Goal: Task Accomplishment & Management: Use online tool/utility

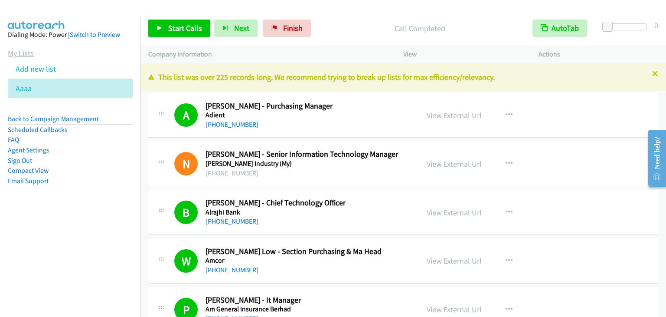
scroll to position [5945, 0]
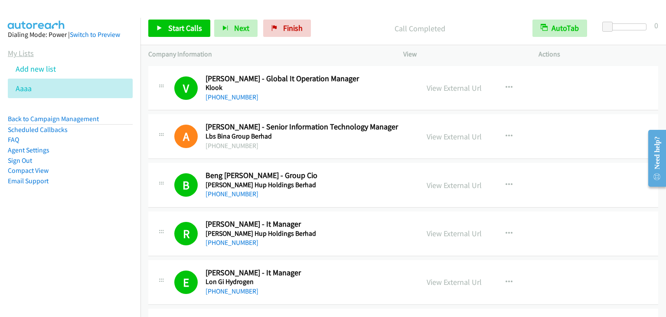
click at [23, 52] on link "My Lists" at bounding box center [21, 53] width 26 height 10
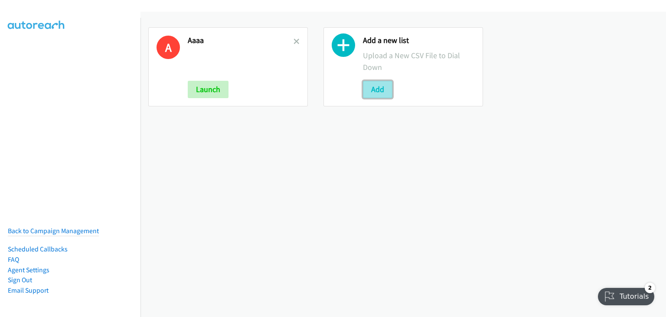
click at [370, 87] on button "Add" at bounding box center [377, 89] width 29 height 17
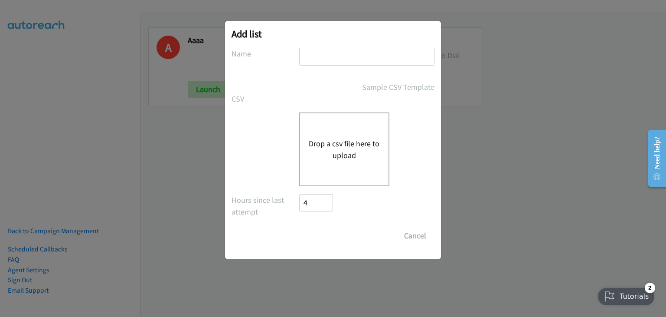
click at [301, 54] on input "text" at bounding box center [366, 57] width 135 height 18
type input "Bbbb"
click at [371, 140] on button "Drop a csv file here to upload" at bounding box center [344, 149] width 71 height 23
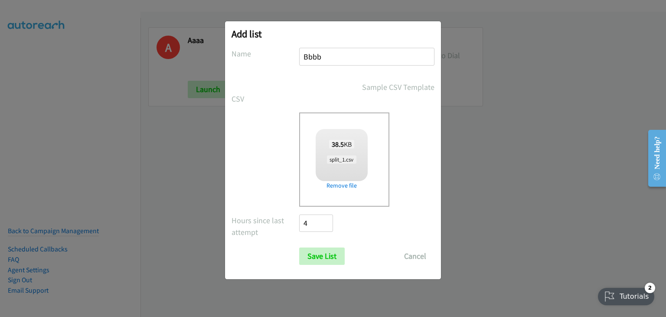
checkbox input "true"
click at [315, 251] on input "Save List" at bounding box center [322, 255] width 46 height 17
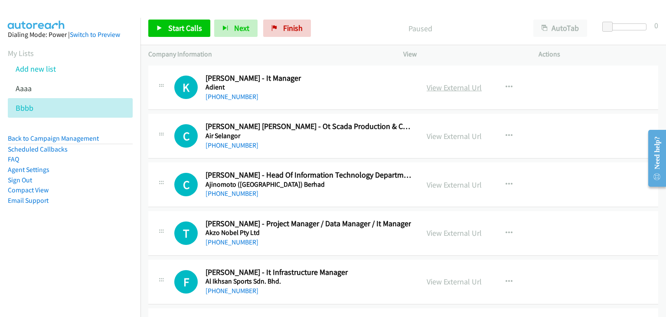
click at [467, 86] on link "View External Url" at bounding box center [454, 87] width 55 height 10
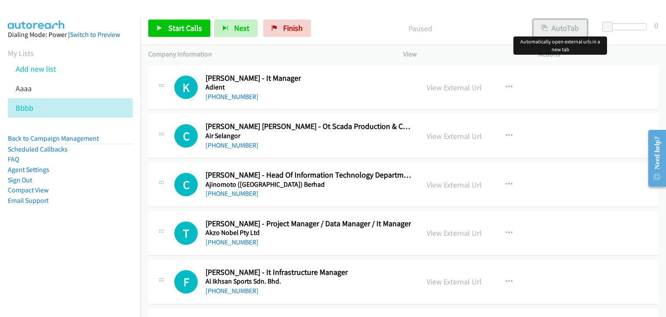
click at [547, 30] on icon "button" at bounding box center [545, 29] width 6 height 6
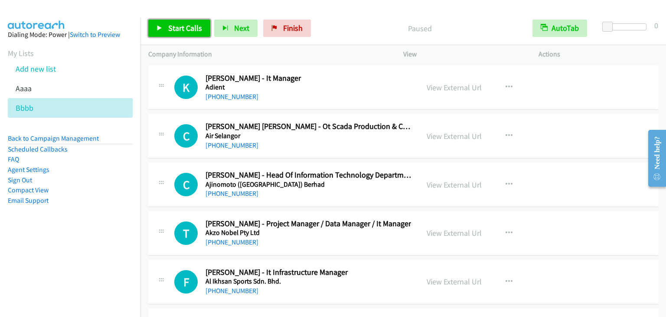
click at [180, 26] on span "Start Calls" at bounding box center [185, 28] width 34 height 10
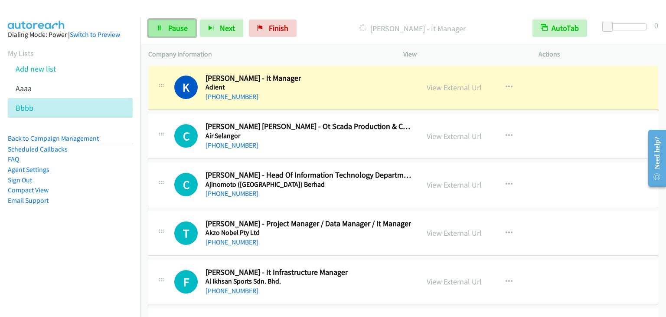
click at [166, 23] on link "Pause" at bounding box center [172, 28] width 48 height 17
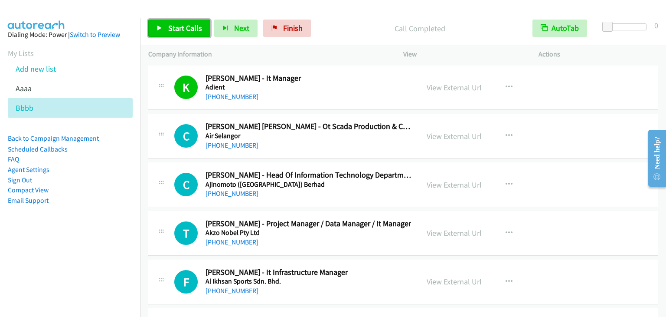
click at [176, 28] on span "Start Calls" at bounding box center [185, 28] width 34 height 10
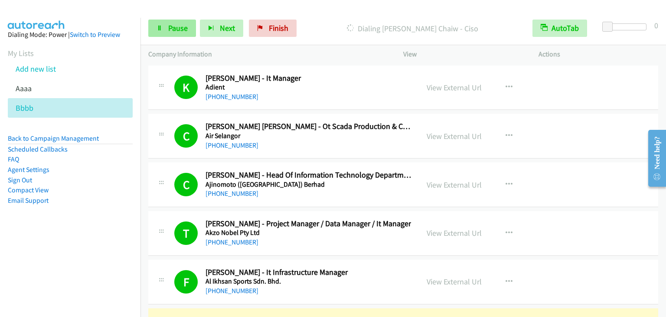
drag, startPoint x: 38, startPoint y: 272, endPoint x: 181, endPoint y: 25, distance: 285.3
click at [40, 272] on nav "Dialing Mode: Power | Switch to Preview My Lists Add new list Aaaa Bbbb Back to…" at bounding box center [70, 176] width 141 height 317
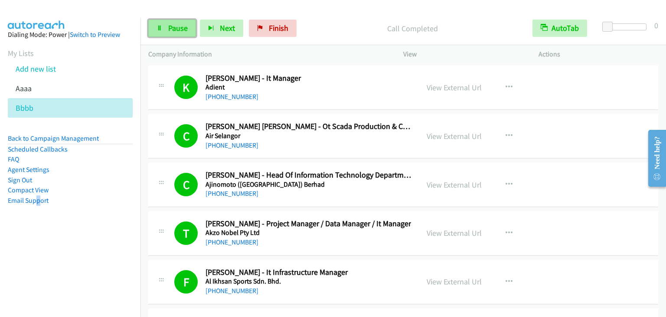
click at [183, 29] on span "Pause" at bounding box center [178, 28] width 20 height 10
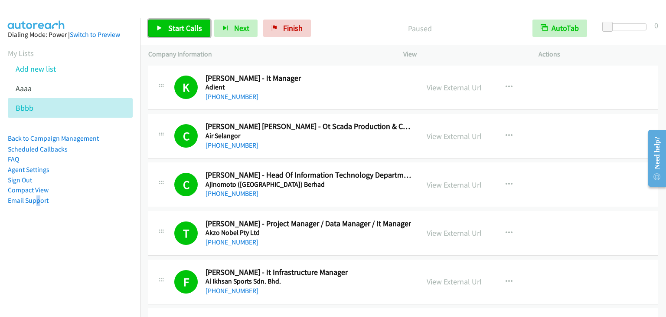
click at [187, 29] on span "Start Calls" at bounding box center [185, 28] width 34 height 10
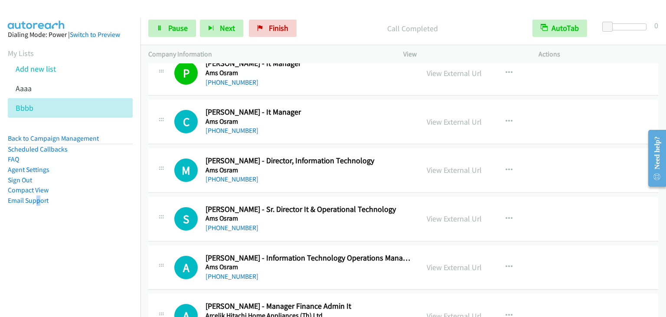
scroll to position [998, 0]
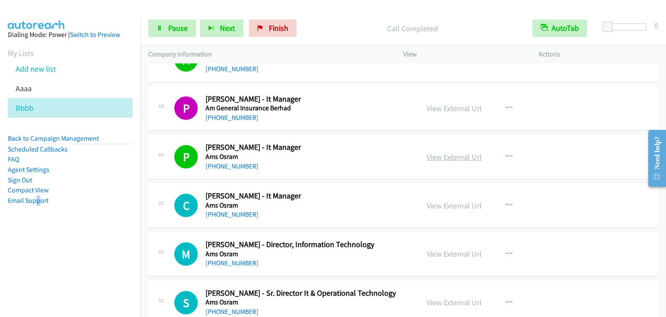
click at [456, 154] on link "View External Url" at bounding box center [454, 157] width 55 height 10
click at [170, 35] on link "Pause" at bounding box center [172, 28] width 48 height 17
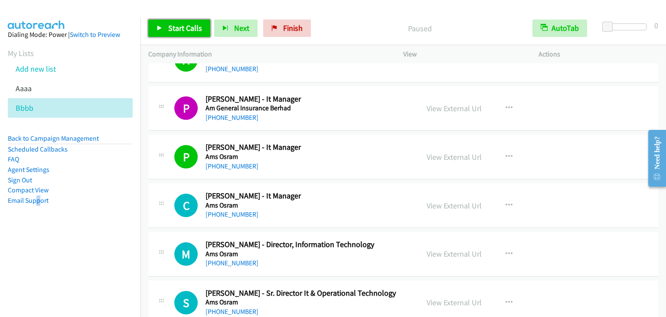
click at [177, 31] on span "Start Calls" at bounding box center [185, 28] width 34 height 10
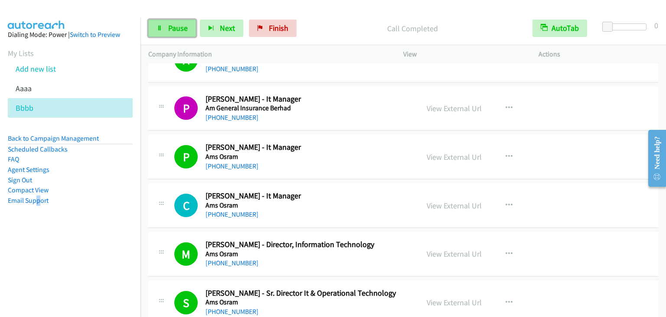
click at [167, 23] on link "Pause" at bounding box center [172, 28] width 48 height 17
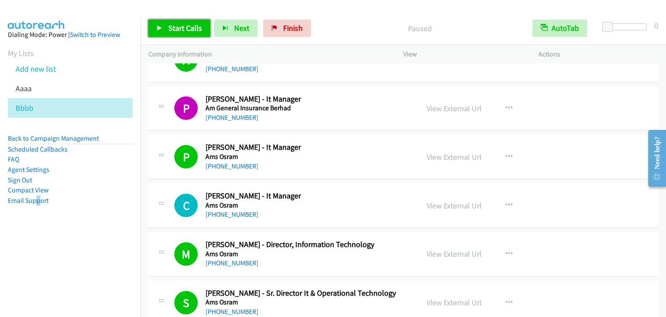
click at [182, 30] on span "Start Calls" at bounding box center [185, 28] width 34 height 10
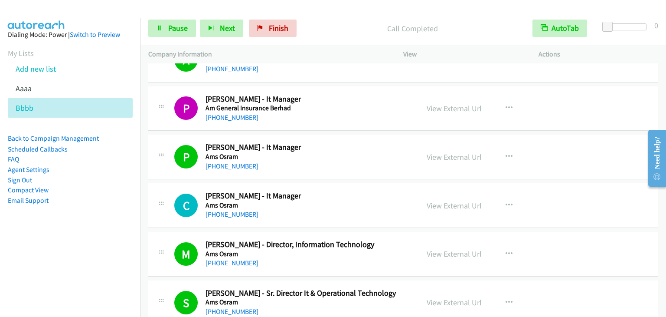
click at [335, 35] on div "Call Completed" at bounding box center [413, 28] width 224 height 17
click at [172, 29] on span "Pause" at bounding box center [178, 28] width 20 height 10
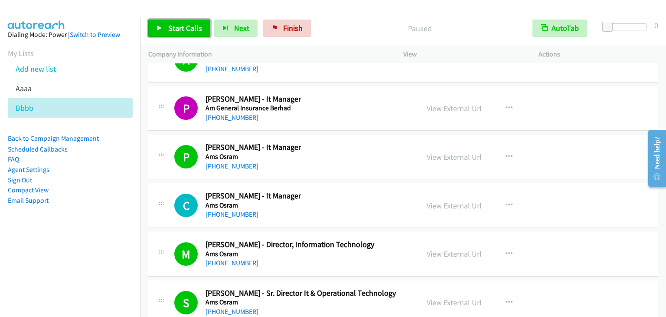
click at [172, 29] on span "Start Calls" at bounding box center [185, 28] width 34 height 10
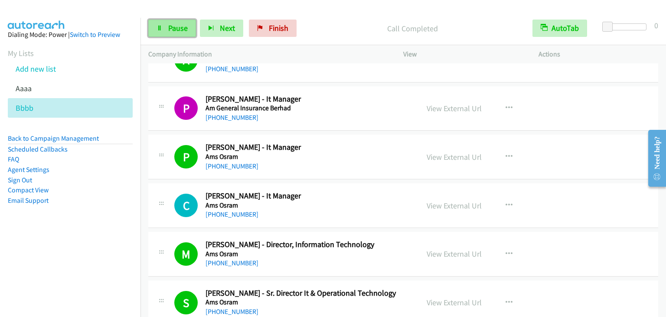
click at [183, 26] on span "Pause" at bounding box center [178, 28] width 20 height 10
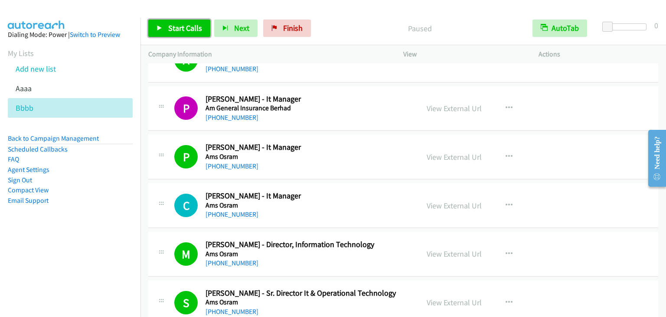
click at [183, 26] on span "Start Calls" at bounding box center [185, 28] width 34 height 10
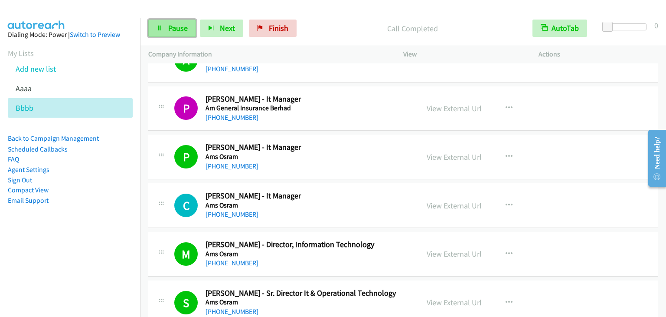
click at [187, 26] on span "Pause" at bounding box center [178, 28] width 20 height 10
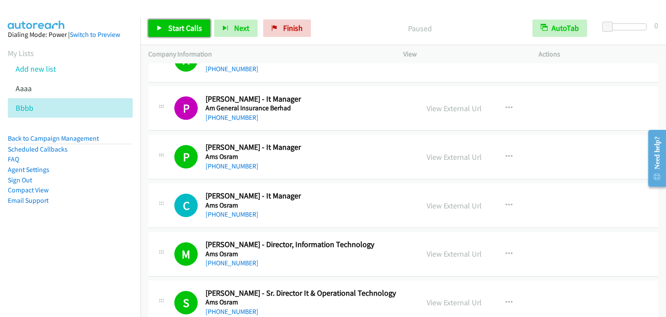
click at [182, 28] on span "Start Calls" at bounding box center [185, 28] width 34 height 10
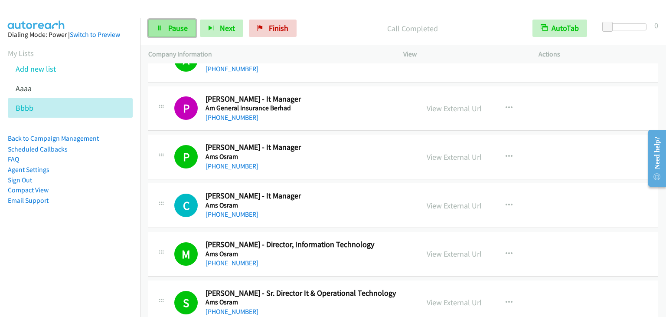
click at [170, 26] on span "Pause" at bounding box center [178, 28] width 20 height 10
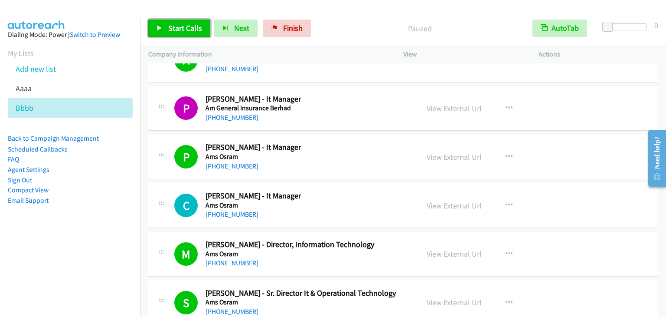
click at [179, 28] on span "Start Calls" at bounding box center [185, 28] width 34 height 10
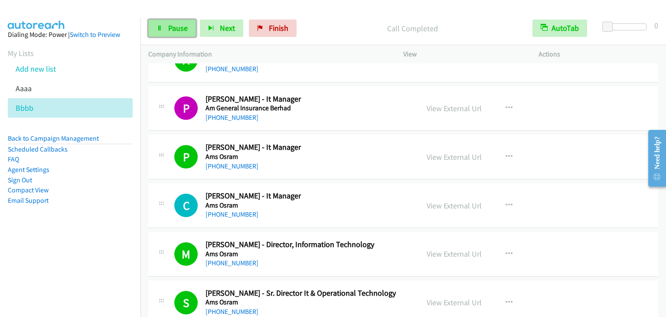
click at [179, 26] on span "Pause" at bounding box center [178, 28] width 20 height 10
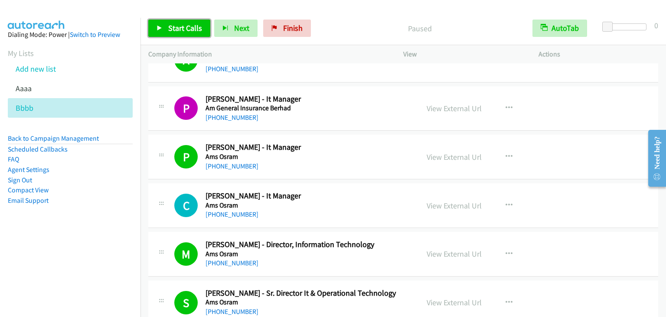
click at [180, 26] on span "Start Calls" at bounding box center [185, 28] width 34 height 10
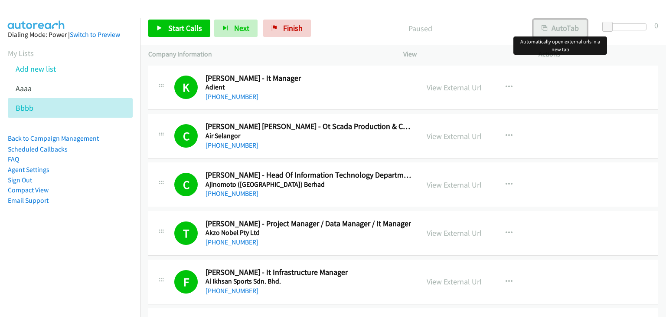
click at [563, 26] on button "AutoTab" at bounding box center [561, 28] width 54 height 17
click at [189, 23] on span "Start Calls" at bounding box center [185, 28] width 34 height 10
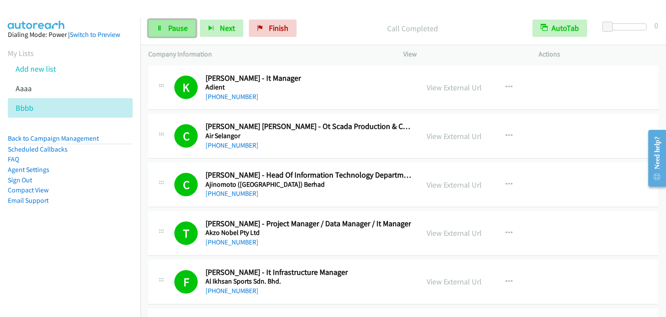
click at [170, 28] on span "Pause" at bounding box center [178, 28] width 20 height 10
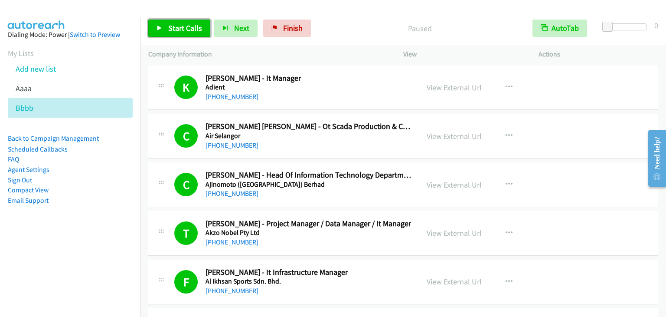
click at [170, 28] on span "Start Calls" at bounding box center [185, 28] width 34 height 10
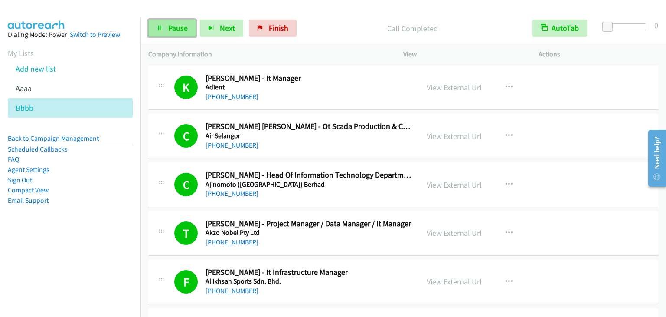
click at [169, 28] on span "Pause" at bounding box center [178, 28] width 20 height 10
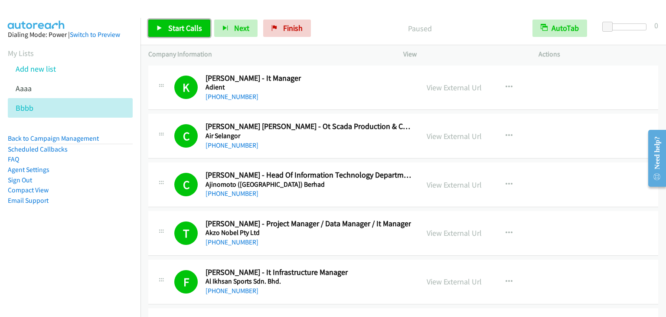
click at [169, 28] on span "Start Calls" at bounding box center [185, 28] width 34 height 10
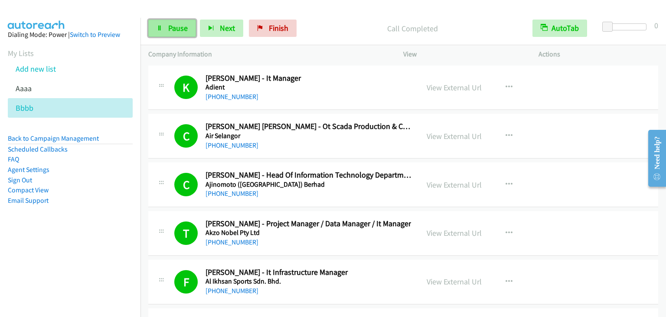
click at [178, 21] on link "Pause" at bounding box center [172, 28] width 48 height 17
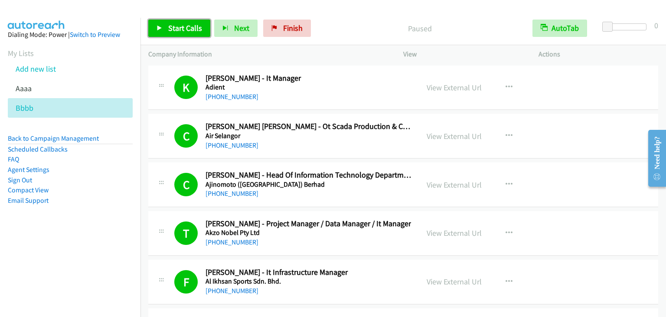
click at [190, 26] on span "Start Calls" at bounding box center [185, 28] width 34 height 10
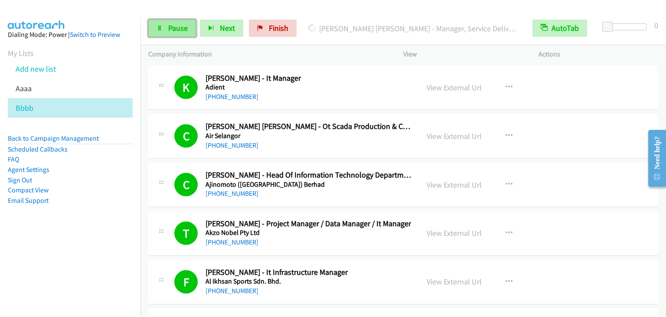
click at [166, 25] on link "Pause" at bounding box center [172, 28] width 48 height 17
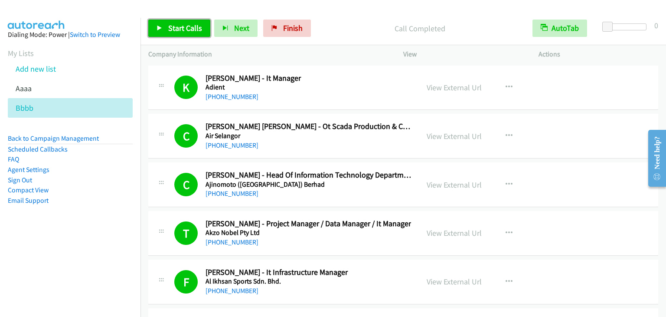
click at [192, 31] on span "Start Calls" at bounding box center [185, 28] width 34 height 10
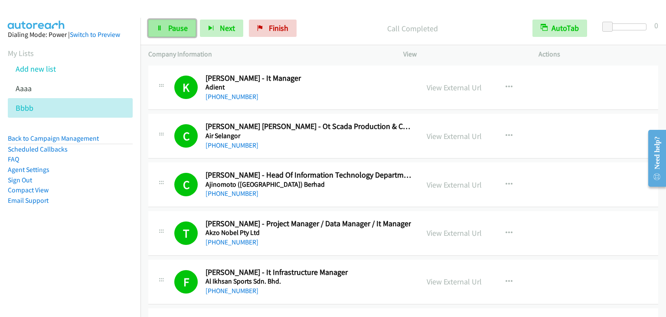
click at [174, 24] on span "Pause" at bounding box center [178, 28] width 20 height 10
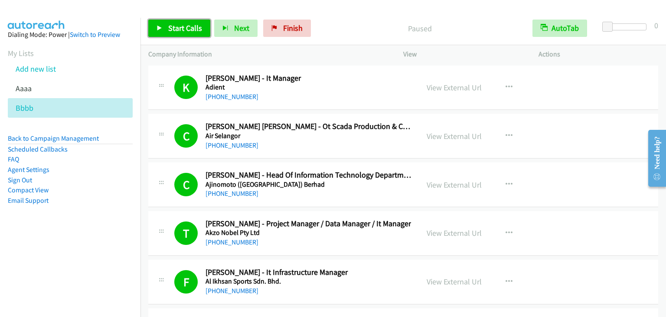
click at [193, 30] on span "Start Calls" at bounding box center [185, 28] width 34 height 10
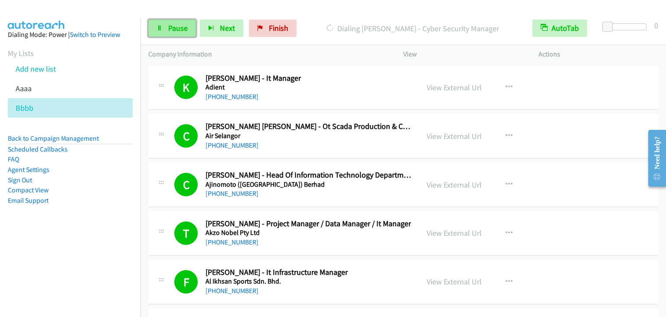
click at [175, 27] on span "Pause" at bounding box center [178, 28] width 20 height 10
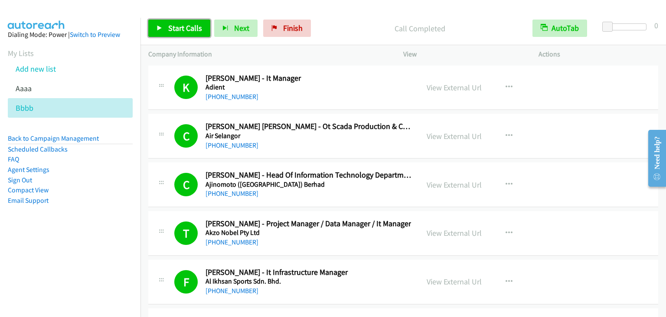
click at [185, 26] on span "Start Calls" at bounding box center [185, 28] width 34 height 10
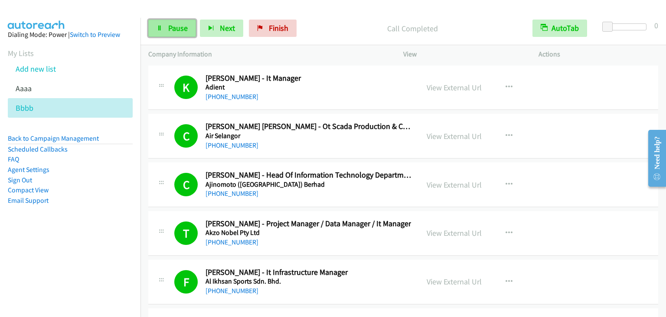
click at [179, 30] on span "Pause" at bounding box center [178, 28] width 20 height 10
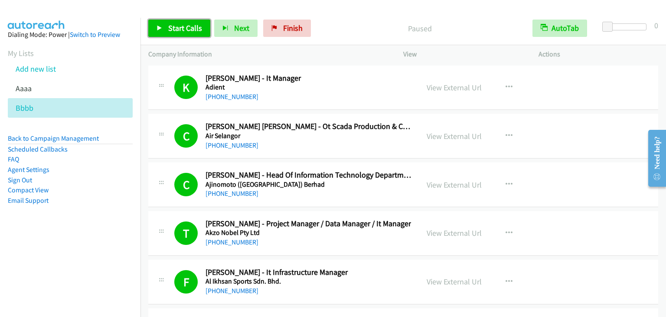
click at [179, 30] on span "Start Calls" at bounding box center [185, 28] width 34 height 10
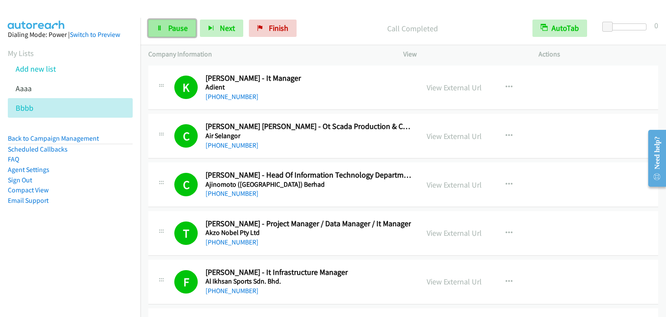
click at [174, 24] on span "Pause" at bounding box center [178, 28] width 20 height 10
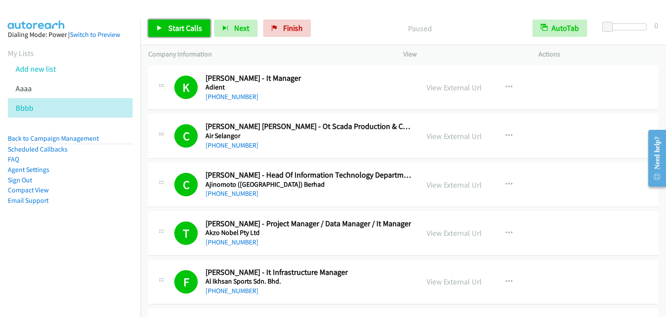
click at [174, 24] on span "Start Calls" at bounding box center [185, 28] width 34 height 10
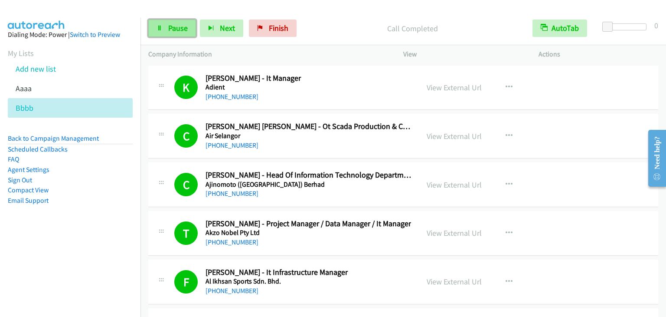
click at [177, 28] on span "Pause" at bounding box center [178, 28] width 20 height 10
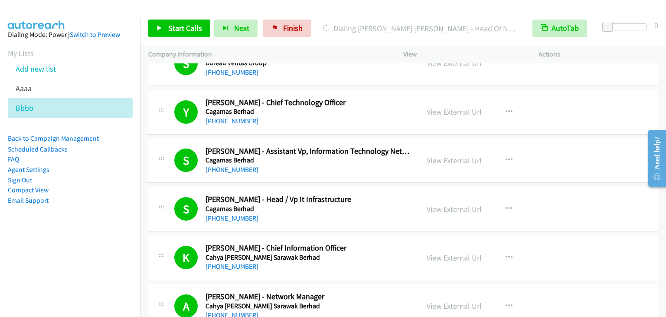
scroll to position [4208, 0]
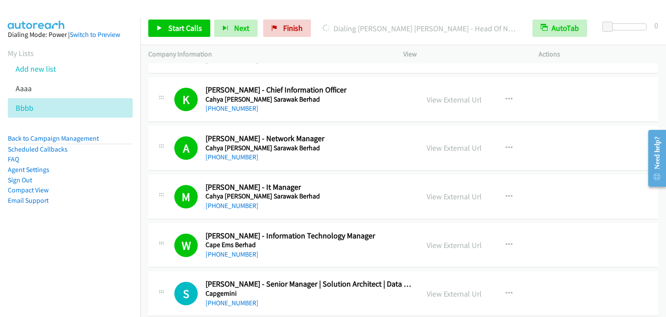
click at [47, 255] on nav "Dialing Mode: Power | Switch to Preview My Lists Add new list Aaaa Bbbb Back to…" at bounding box center [70, 176] width 141 height 317
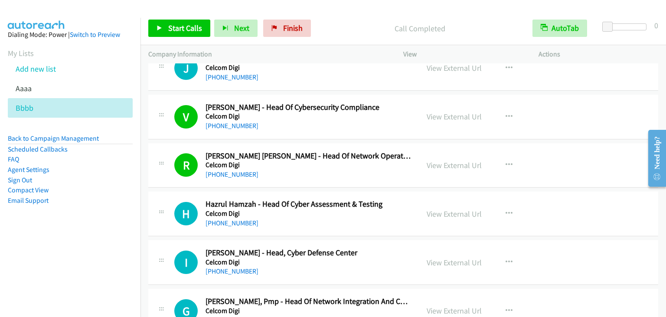
scroll to position [4815, 0]
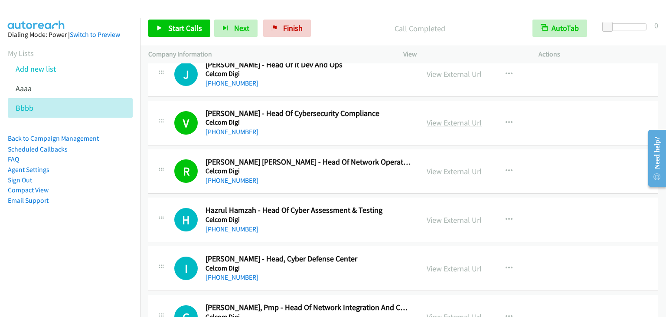
click at [449, 118] on link "View External Url" at bounding box center [454, 123] width 55 height 10
click at [167, 34] on link "Start Calls" at bounding box center [179, 28] width 62 height 17
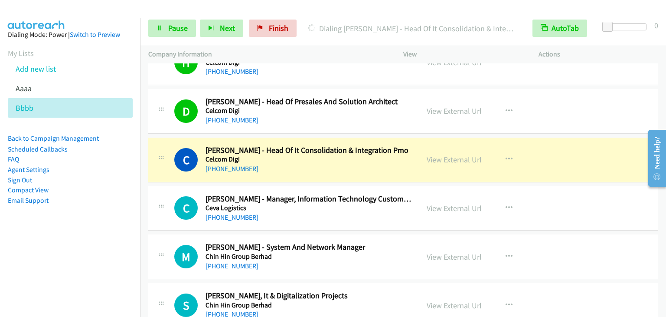
scroll to position [5292, 0]
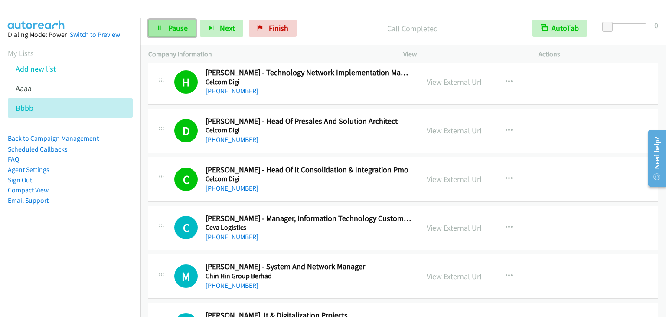
click at [185, 33] on span "Pause" at bounding box center [178, 28] width 20 height 10
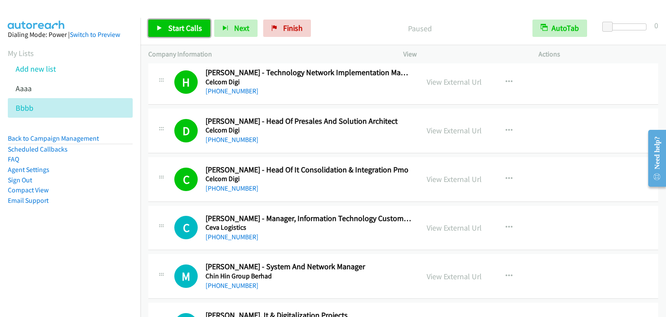
click at [185, 33] on span "Start Calls" at bounding box center [185, 28] width 34 height 10
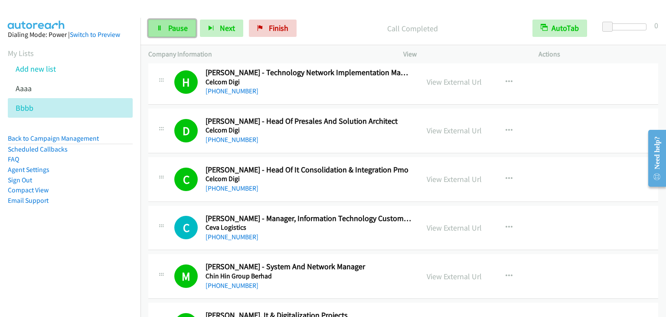
click at [174, 30] on span "Pause" at bounding box center [178, 28] width 20 height 10
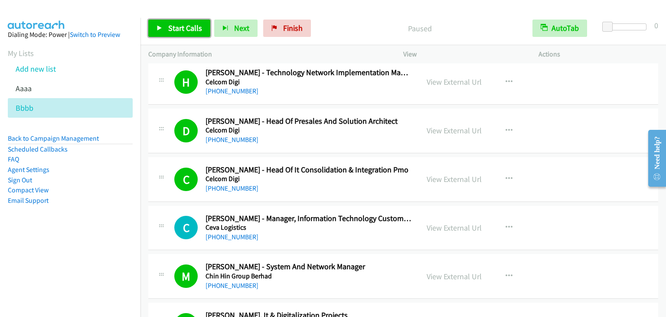
click at [174, 30] on span "Start Calls" at bounding box center [185, 28] width 34 height 10
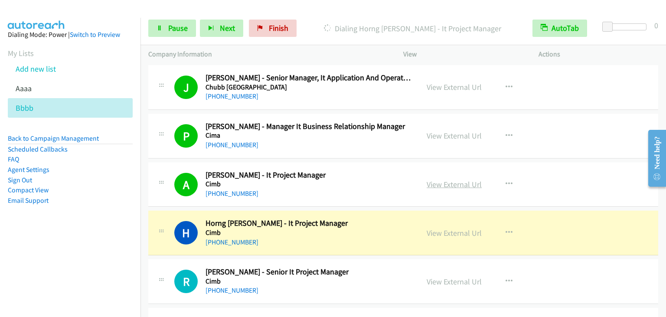
scroll to position [5813, 0]
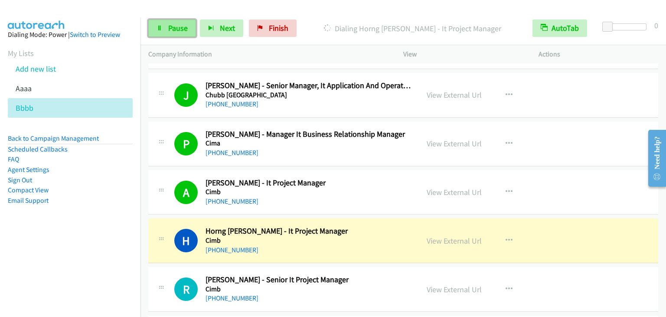
click at [172, 28] on span "Pause" at bounding box center [178, 28] width 20 height 10
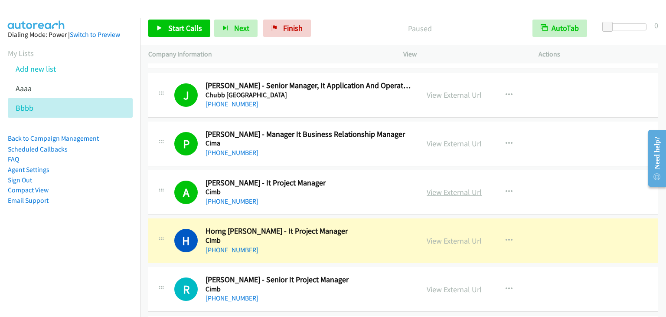
click at [439, 187] on link "View External Url" at bounding box center [454, 192] width 55 height 10
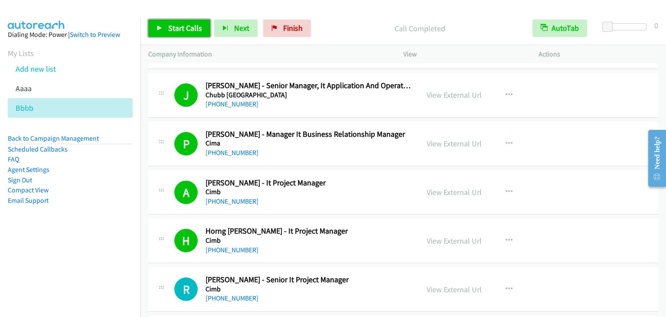
click at [181, 27] on span "Start Calls" at bounding box center [185, 28] width 34 height 10
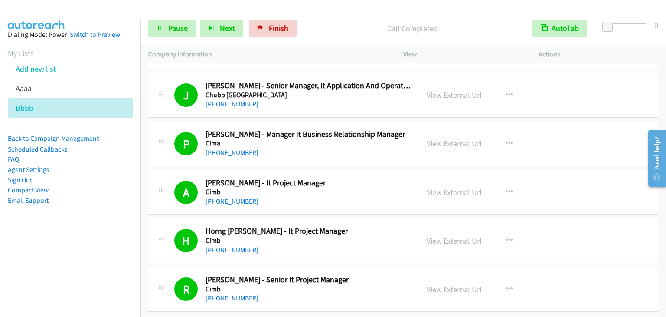
click at [180, 37] on div "Start Calls Pause Next Finish Call Completed AutoTab AutoTab 0" at bounding box center [404, 28] width 526 height 33
click at [179, 31] on span "Pause" at bounding box center [178, 28] width 20 height 10
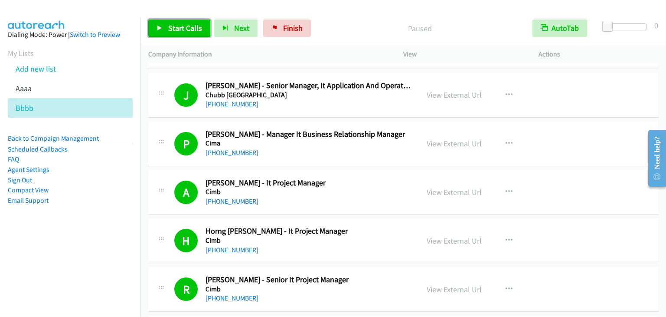
click at [179, 31] on span "Start Calls" at bounding box center [185, 28] width 34 height 10
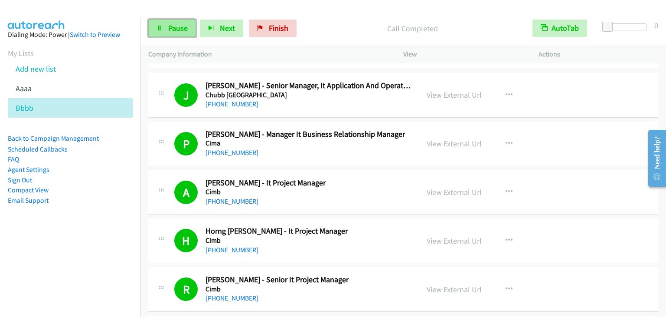
click at [177, 25] on span "Pause" at bounding box center [178, 28] width 20 height 10
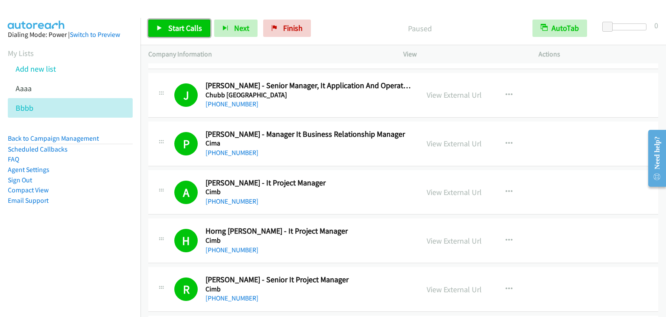
click at [180, 29] on span "Start Calls" at bounding box center [185, 28] width 34 height 10
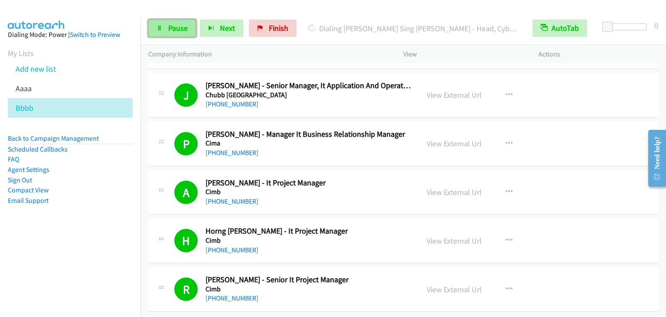
click at [186, 29] on span "Pause" at bounding box center [178, 28] width 20 height 10
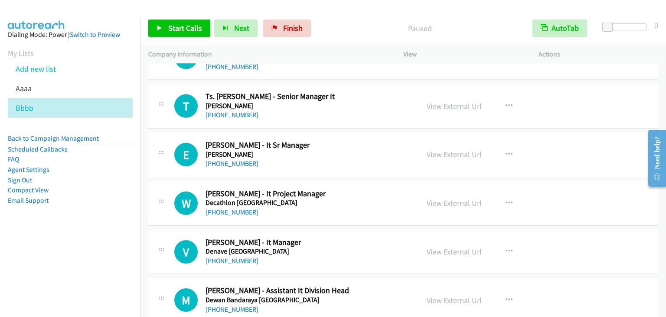
scroll to position [9634, 0]
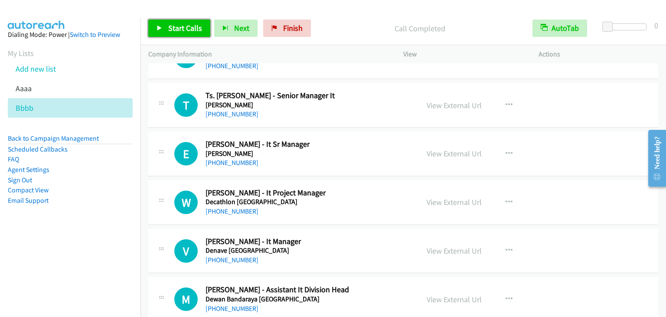
click at [174, 21] on link "Start Calls" at bounding box center [179, 28] width 62 height 17
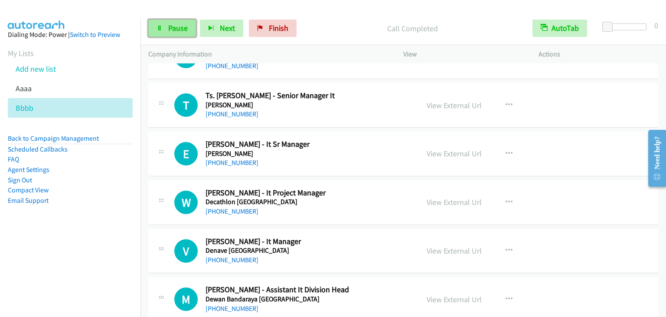
click at [170, 22] on link "Pause" at bounding box center [172, 28] width 48 height 17
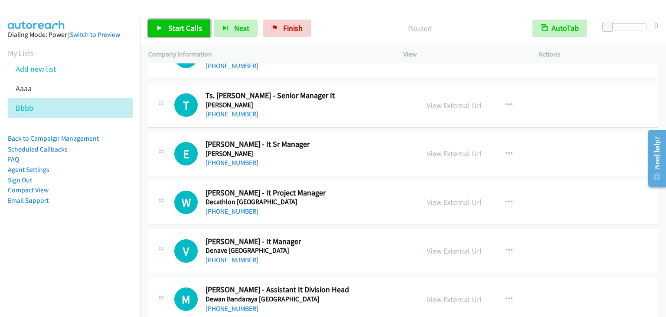
click at [180, 23] on span "Start Calls" at bounding box center [185, 28] width 34 height 10
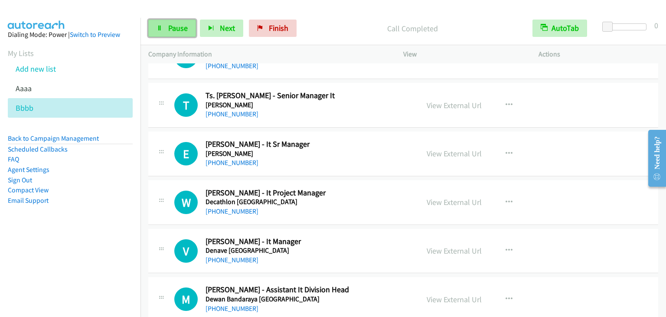
click at [163, 25] on link "Pause" at bounding box center [172, 28] width 48 height 17
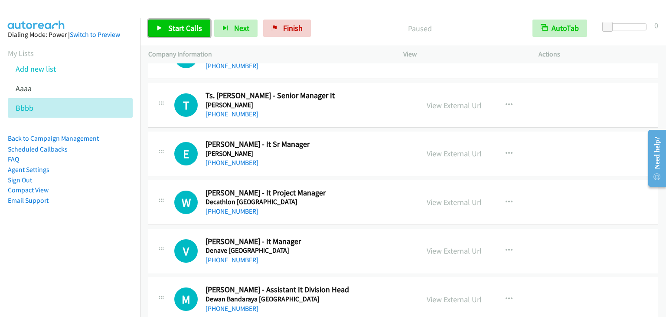
click at [167, 27] on link "Start Calls" at bounding box center [179, 28] width 62 height 17
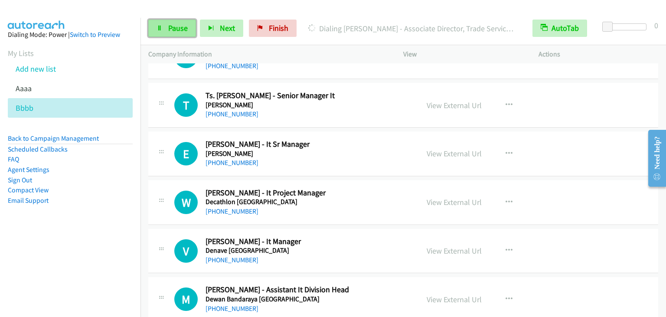
click at [162, 24] on link "Pause" at bounding box center [172, 28] width 48 height 17
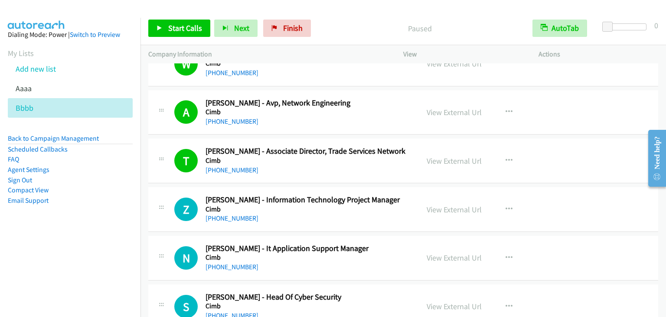
scroll to position [6945, 0]
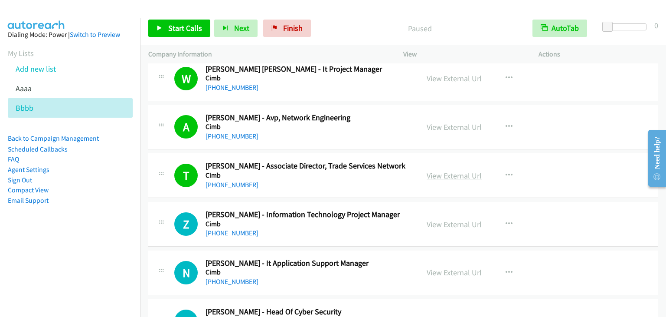
click at [447, 170] on link "View External Url" at bounding box center [454, 175] width 55 height 10
click at [192, 24] on span "Start Calls" at bounding box center [185, 28] width 34 height 10
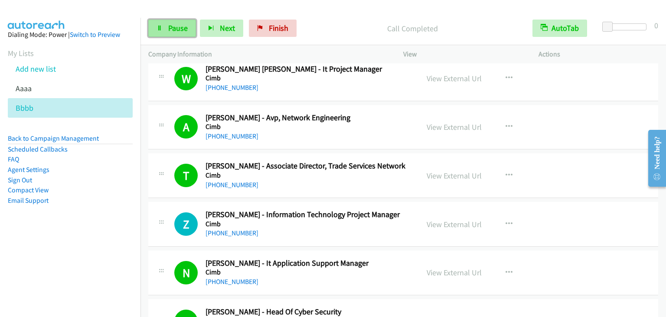
click at [162, 32] on link "Pause" at bounding box center [172, 28] width 48 height 17
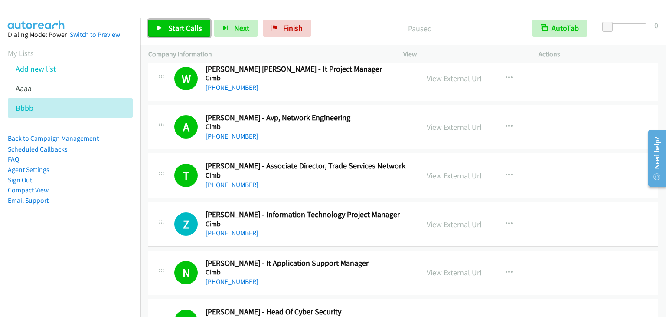
click at [174, 26] on span "Start Calls" at bounding box center [185, 28] width 34 height 10
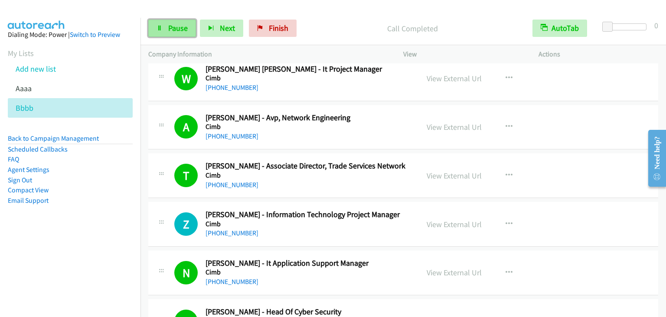
click at [169, 25] on span "Pause" at bounding box center [178, 28] width 20 height 10
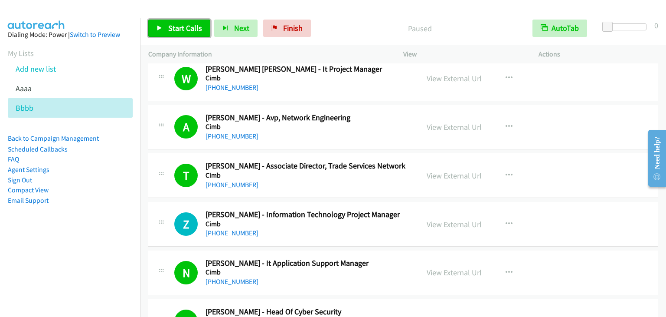
click at [172, 23] on link "Start Calls" at bounding box center [179, 28] width 62 height 17
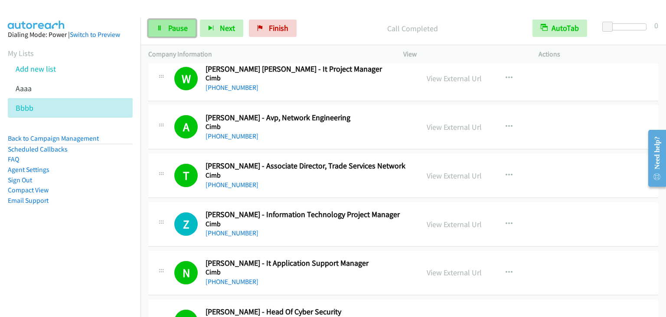
click at [175, 31] on span "Pause" at bounding box center [178, 28] width 20 height 10
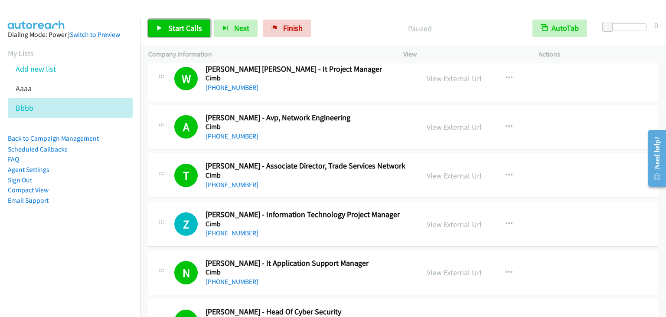
click at [182, 28] on span "Start Calls" at bounding box center [185, 28] width 34 height 10
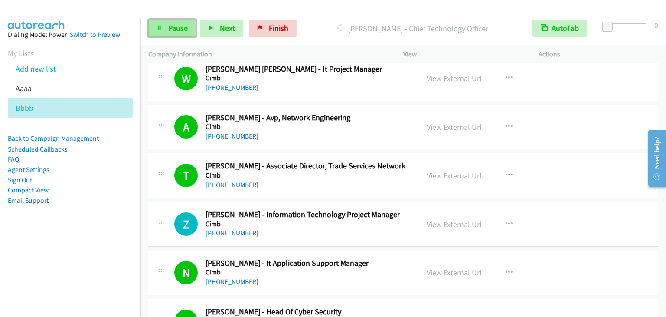
click at [165, 24] on link "Pause" at bounding box center [172, 28] width 48 height 17
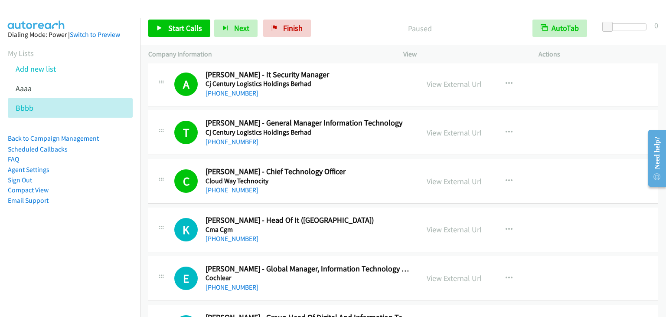
scroll to position [8246, 0]
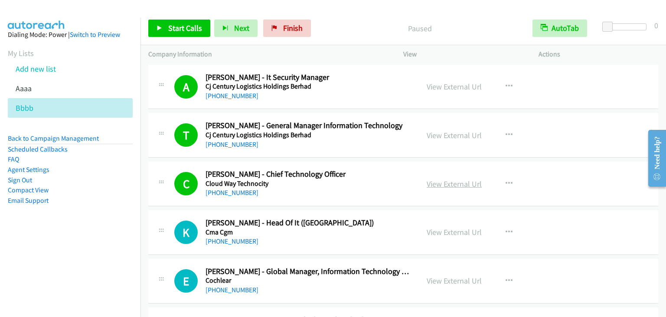
click at [457, 179] on link "View External Url" at bounding box center [454, 184] width 55 height 10
click at [353, 22] on div "Paused" at bounding box center [420, 28] width 210 height 17
click at [184, 24] on span "Start Calls" at bounding box center [185, 28] width 34 height 10
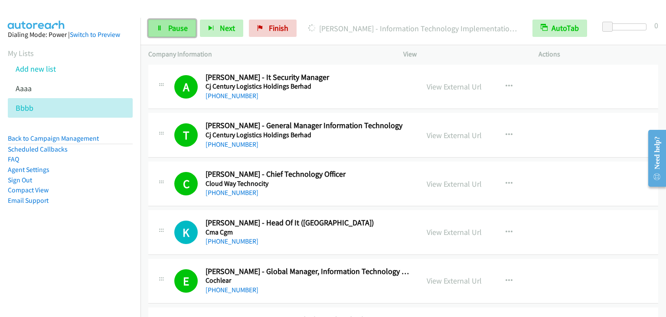
click at [172, 28] on span "Pause" at bounding box center [178, 28] width 20 height 10
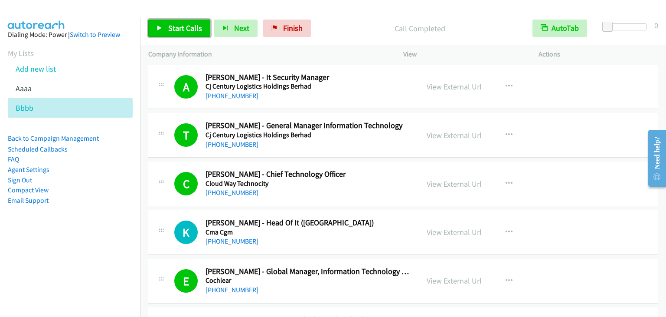
click at [178, 31] on span "Start Calls" at bounding box center [185, 28] width 34 height 10
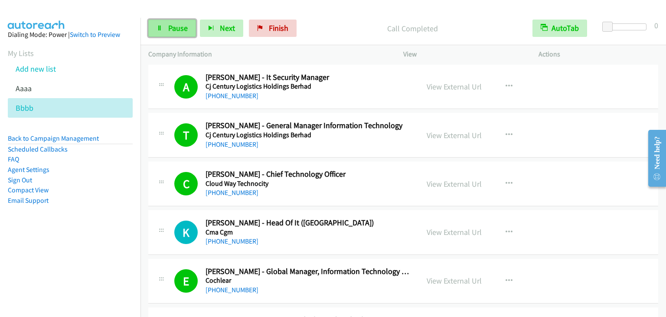
click at [175, 28] on span "Pause" at bounding box center [178, 28] width 20 height 10
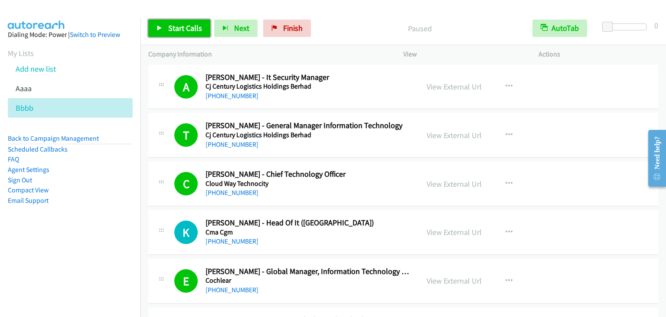
click at [175, 28] on span "Start Calls" at bounding box center [185, 28] width 34 height 10
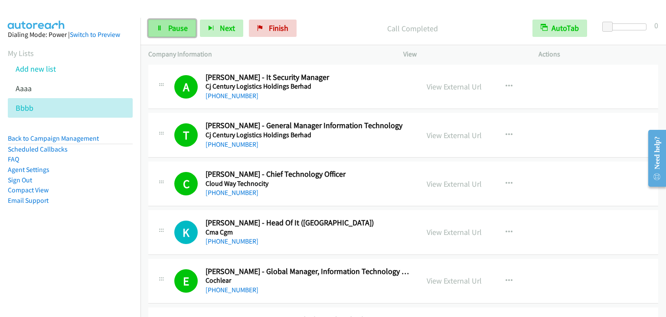
click at [174, 23] on span "Pause" at bounding box center [178, 28] width 20 height 10
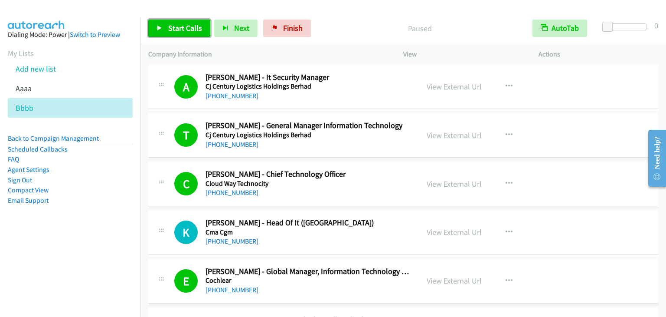
click at [201, 27] on link "Start Calls" at bounding box center [179, 28] width 62 height 17
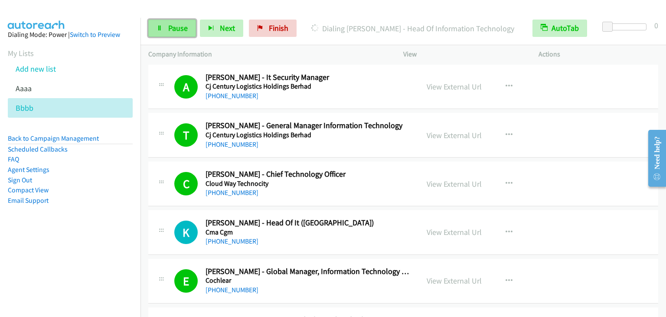
click at [174, 31] on span "Pause" at bounding box center [178, 28] width 20 height 10
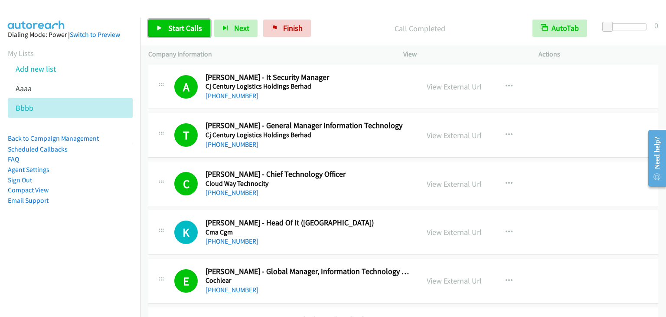
click at [185, 29] on span "Start Calls" at bounding box center [185, 28] width 34 height 10
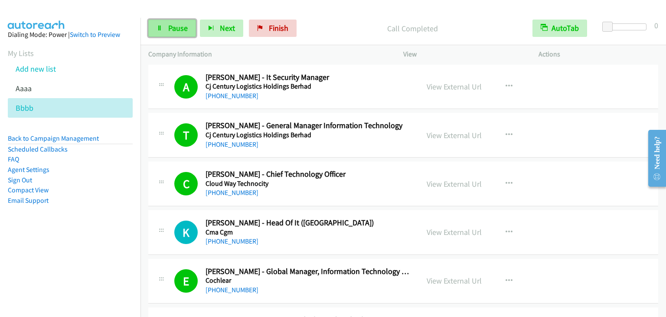
click at [174, 31] on span "Pause" at bounding box center [178, 28] width 20 height 10
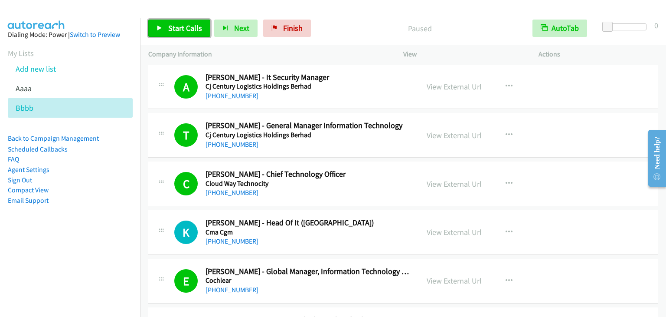
click at [174, 31] on span "Start Calls" at bounding box center [185, 28] width 34 height 10
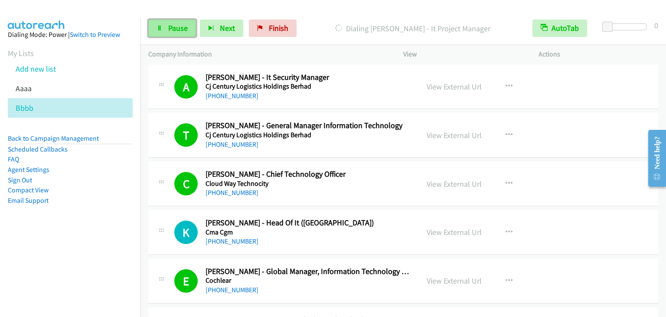
click at [168, 26] on span "Pause" at bounding box center [178, 28] width 20 height 10
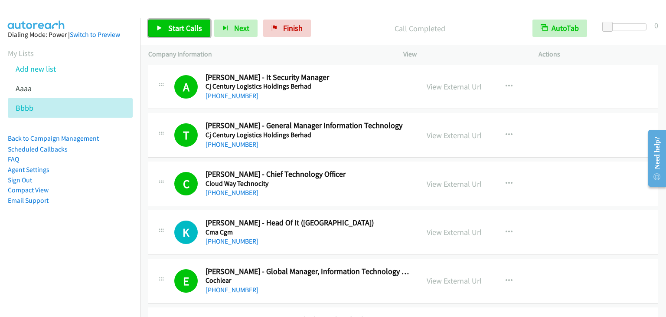
click at [175, 29] on span "Start Calls" at bounding box center [185, 28] width 34 height 10
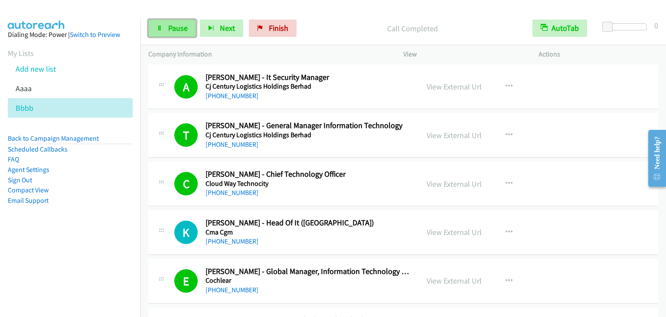
click at [177, 28] on span "Pause" at bounding box center [178, 28] width 20 height 10
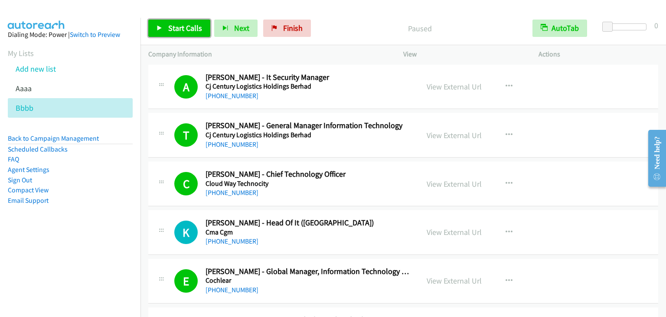
click at [177, 28] on span "Start Calls" at bounding box center [185, 28] width 34 height 10
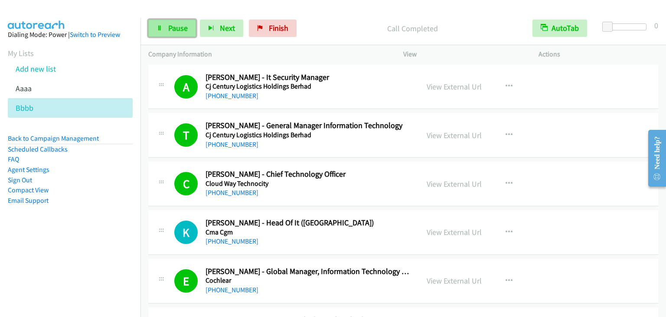
click at [172, 32] on span "Pause" at bounding box center [178, 28] width 20 height 10
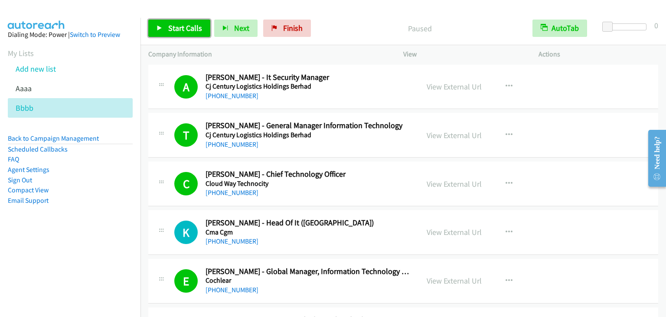
click at [172, 32] on span "Start Calls" at bounding box center [185, 28] width 34 height 10
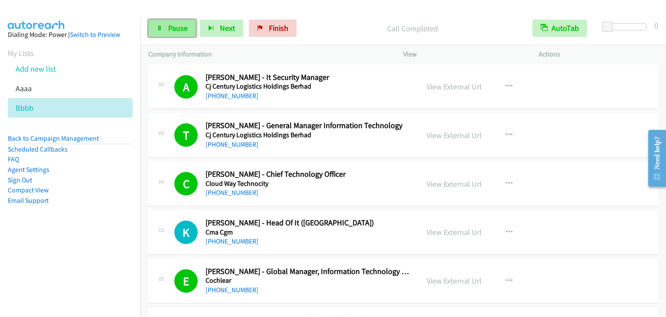
click at [174, 29] on span "Pause" at bounding box center [178, 28] width 20 height 10
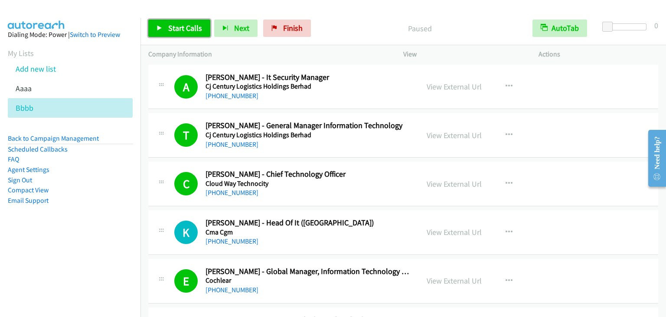
click at [174, 29] on span "Start Calls" at bounding box center [185, 28] width 34 height 10
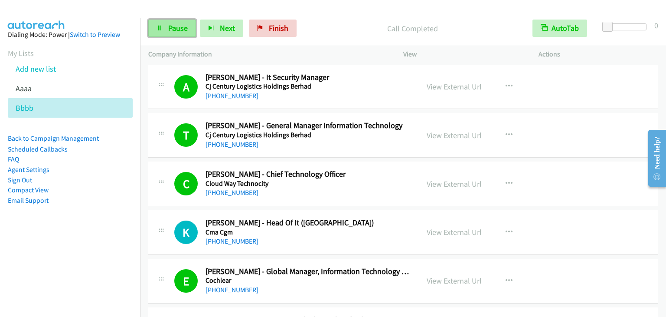
click at [164, 30] on link "Pause" at bounding box center [172, 28] width 48 height 17
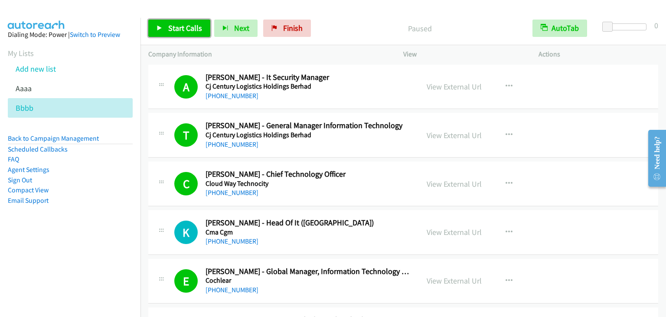
click at [164, 30] on link "Start Calls" at bounding box center [179, 28] width 62 height 17
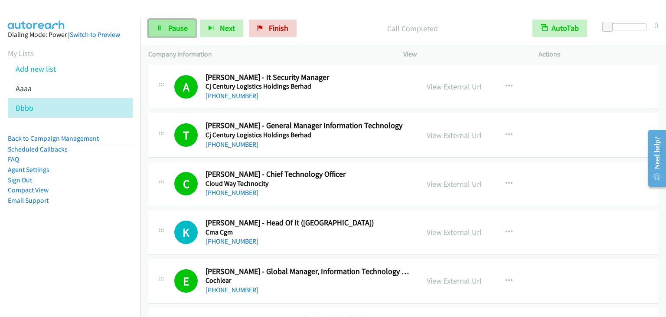
click at [176, 32] on span "Pause" at bounding box center [178, 28] width 20 height 10
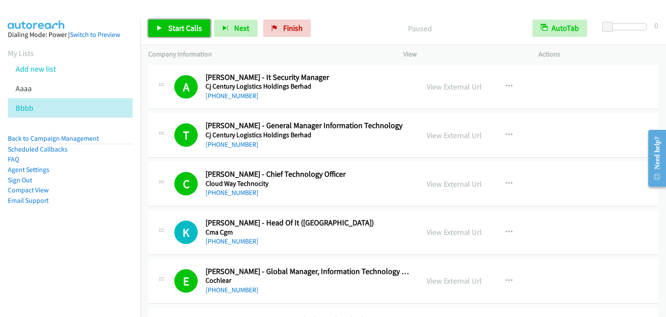
click at [187, 27] on span "Start Calls" at bounding box center [185, 28] width 34 height 10
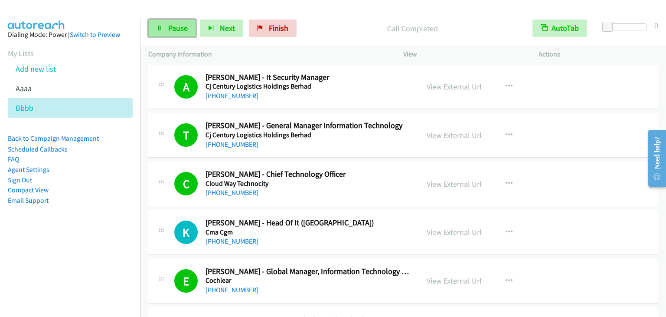
click at [174, 23] on span "Pause" at bounding box center [178, 28] width 20 height 10
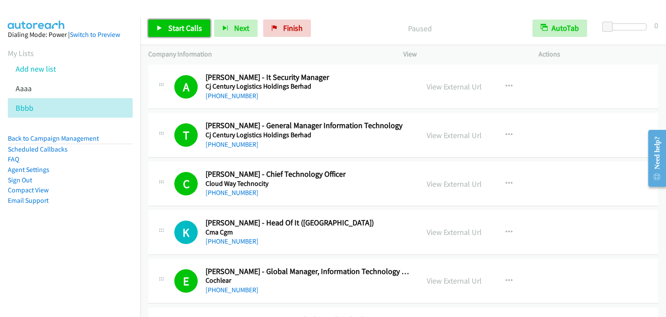
click at [174, 23] on span "Start Calls" at bounding box center [185, 28] width 34 height 10
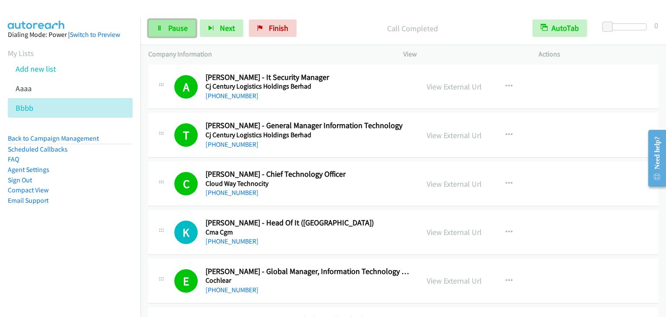
click at [176, 30] on span "Pause" at bounding box center [178, 28] width 20 height 10
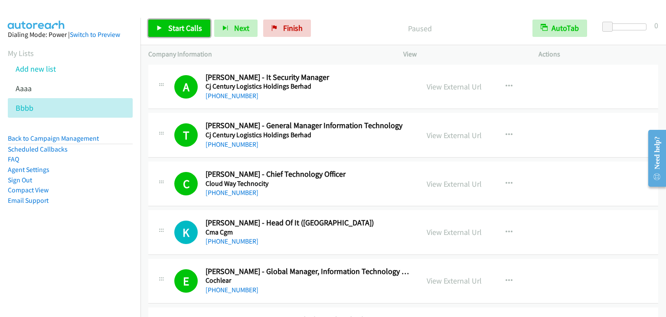
click at [176, 30] on span "Start Calls" at bounding box center [185, 28] width 34 height 10
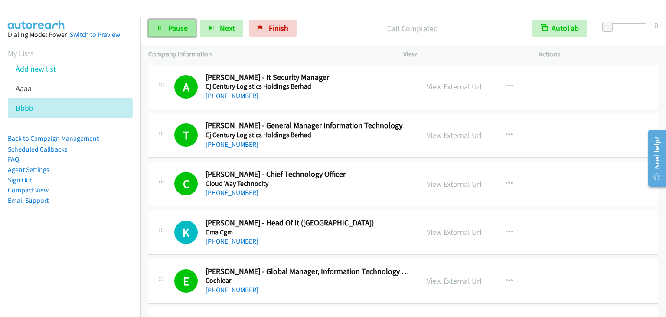
click at [166, 28] on link "Pause" at bounding box center [172, 28] width 48 height 17
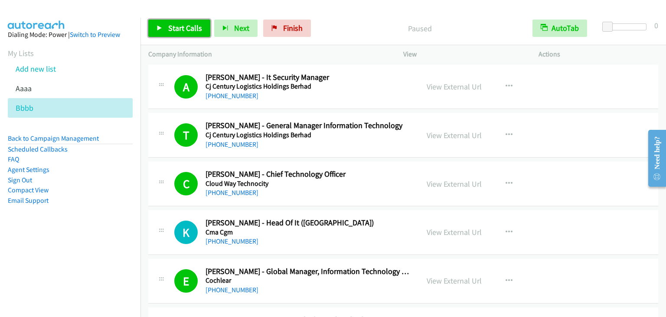
click at [166, 28] on link "Start Calls" at bounding box center [179, 28] width 62 height 17
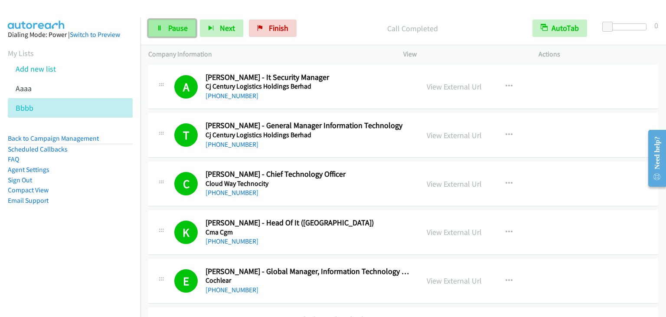
click at [175, 28] on span "Pause" at bounding box center [178, 28] width 20 height 10
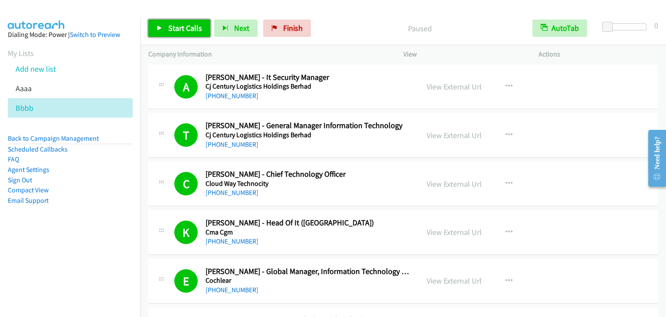
click at [175, 28] on span "Start Calls" at bounding box center [185, 28] width 34 height 10
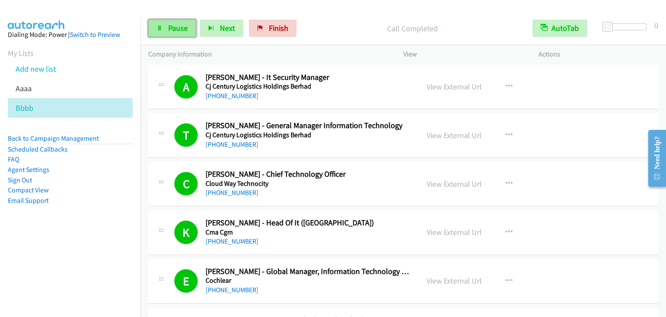
click at [175, 24] on span "Pause" at bounding box center [178, 28] width 20 height 10
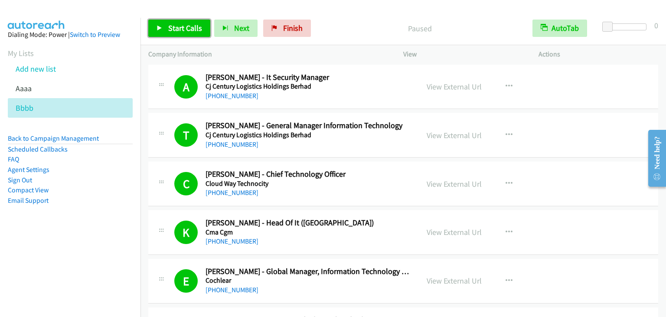
click at [175, 24] on span "Start Calls" at bounding box center [185, 28] width 34 height 10
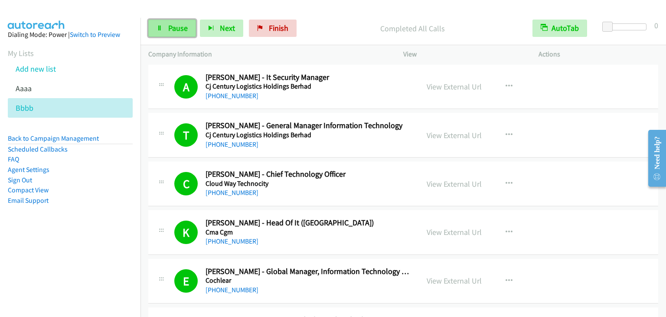
click at [186, 21] on link "Pause" at bounding box center [172, 28] width 48 height 17
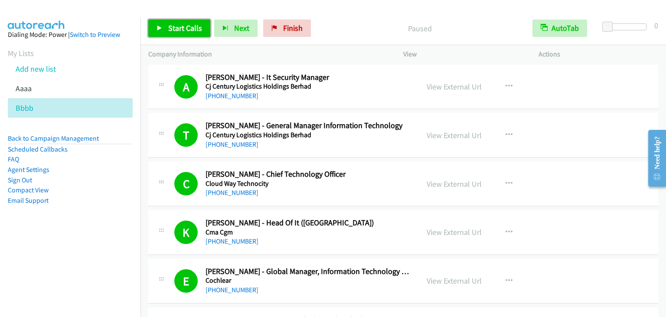
click at [184, 24] on span "Start Calls" at bounding box center [185, 28] width 34 height 10
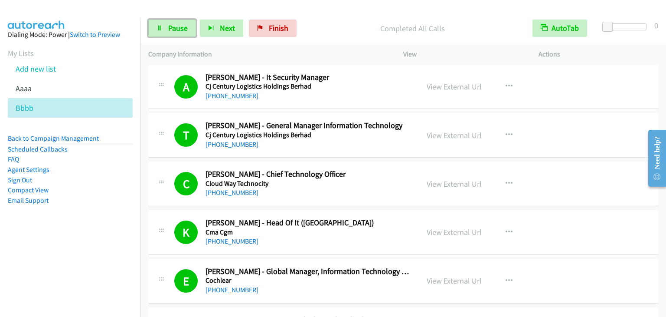
click at [184, 24] on span "Pause" at bounding box center [178, 28] width 20 height 10
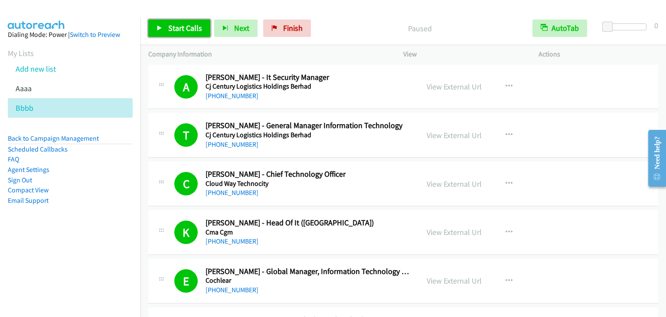
click at [184, 24] on span "Start Calls" at bounding box center [185, 28] width 34 height 10
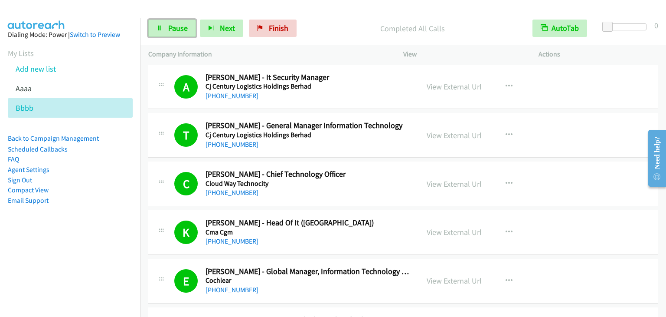
click at [184, 24] on span "Pause" at bounding box center [178, 28] width 20 height 10
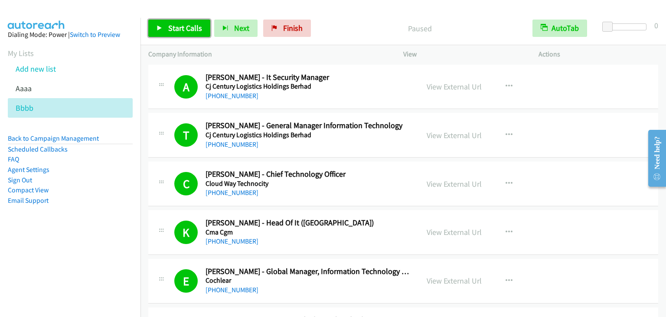
click at [188, 29] on span "Start Calls" at bounding box center [185, 28] width 34 height 10
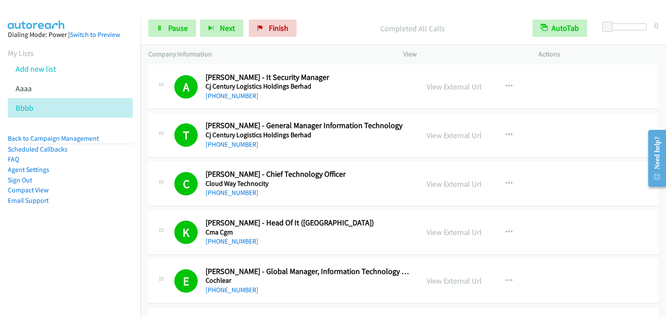
click at [603, 35] on div at bounding box center [627, 29] width 56 height 13
click at [23, 52] on link "My Lists" at bounding box center [21, 53] width 26 height 10
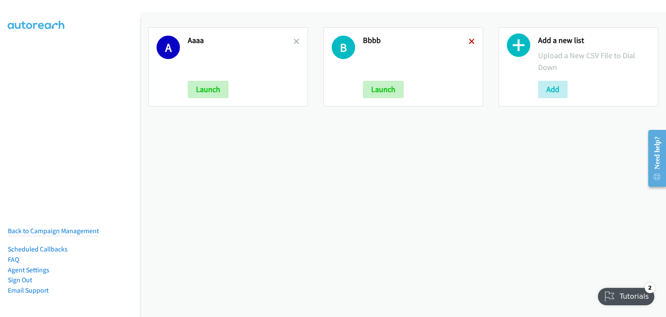
click at [469, 39] on icon at bounding box center [472, 42] width 6 height 6
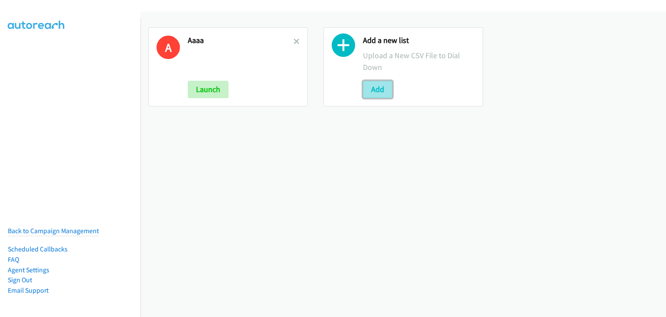
click at [374, 85] on button "Add" at bounding box center [377, 89] width 29 height 17
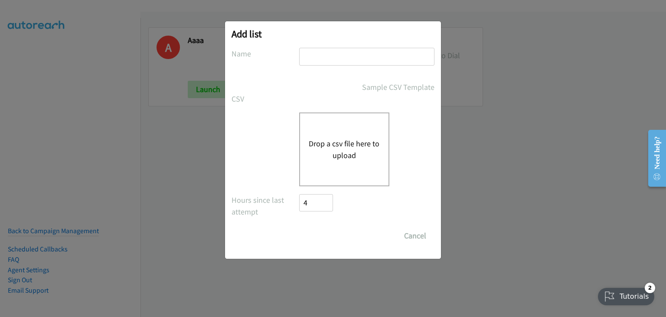
click at [332, 124] on div "Drop a csv file here to upload" at bounding box center [344, 149] width 90 height 74
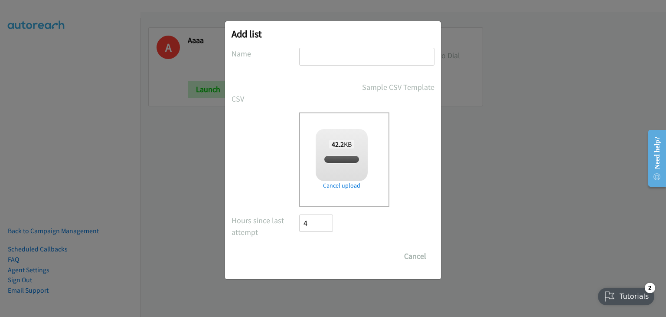
checkbox input "true"
click at [316, 55] on input "text" at bounding box center [366, 57] width 135 height 18
type input "Cccc"
click at [314, 255] on input "Save List" at bounding box center [322, 255] width 46 height 17
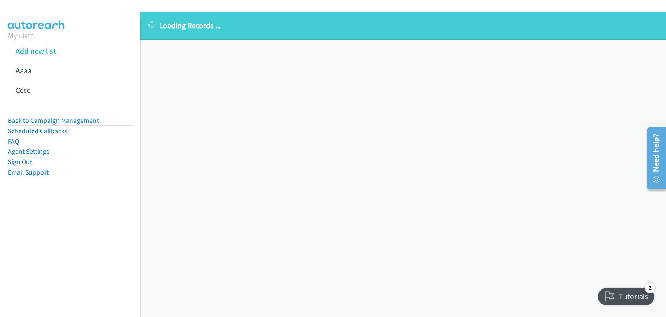
click at [25, 35] on link "My Lists" at bounding box center [21, 35] width 26 height 10
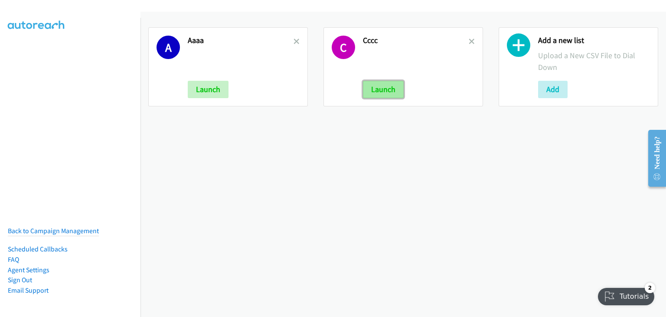
click at [387, 91] on button "Launch" at bounding box center [383, 89] width 41 height 17
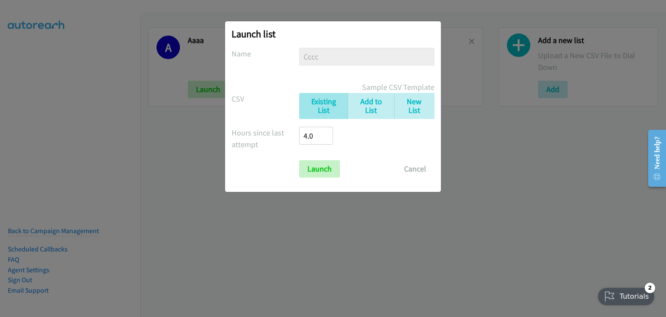
drag, startPoint x: 357, startPoint y: 146, endPoint x: 352, endPoint y: 151, distance: 7.4
click at [357, 146] on div "Hours since last attempt 4.0" at bounding box center [333, 140] width 203 height 26
click at [325, 164] on input "Launch" at bounding box center [319, 168] width 41 height 17
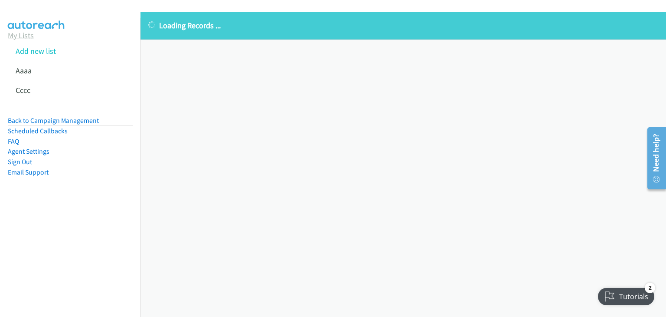
click at [22, 35] on link "My Lists" at bounding box center [21, 35] width 26 height 10
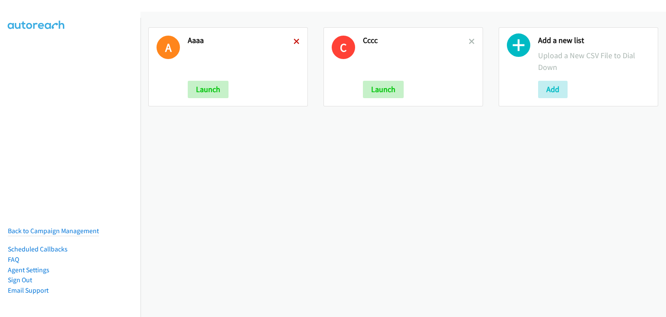
click at [295, 39] on icon at bounding box center [297, 42] width 6 height 6
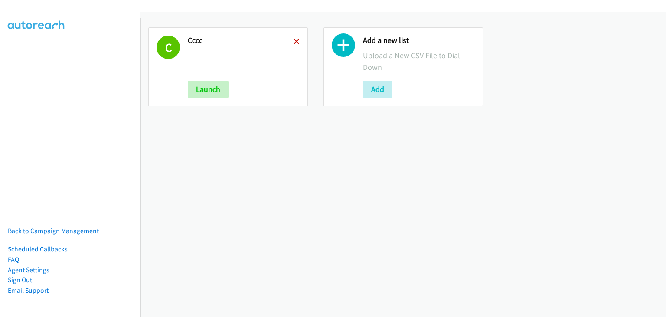
drag, startPoint x: 298, startPoint y: 39, endPoint x: 292, endPoint y: 43, distance: 7.2
click at [295, 42] on div "C Cccc Launch" at bounding box center [228, 66] width 160 height 79
click at [294, 43] on icon at bounding box center [297, 42] width 6 height 6
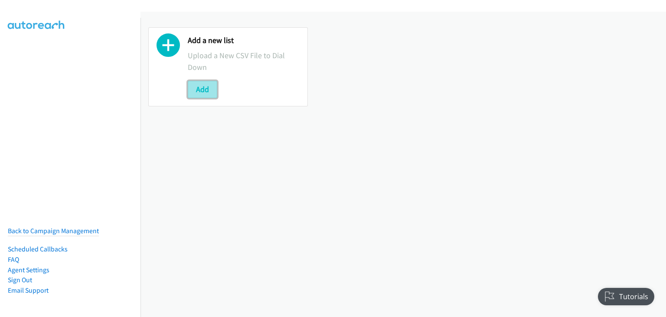
click at [201, 90] on button "Add" at bounding box center [202, 89] width 29 height 17
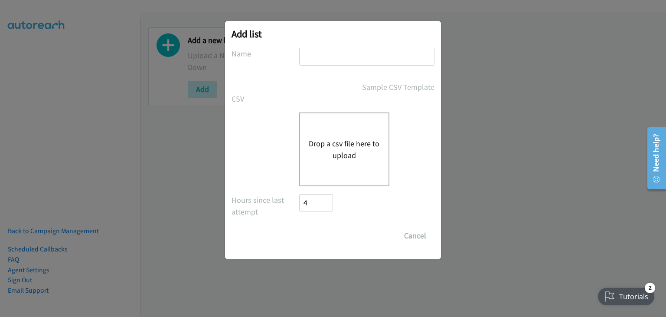
click at [358, 147] on button "Drop a csv file here to upload" at bounding box center [344, 149] width 71 height 23
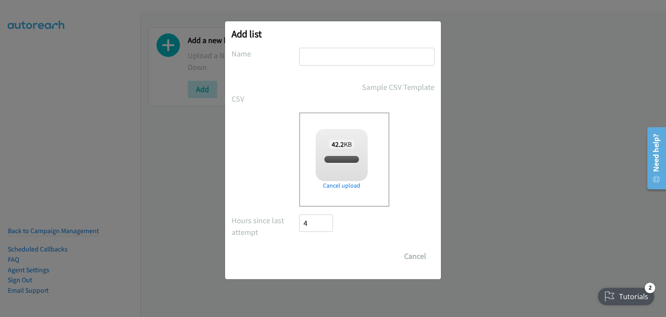
checkbox input "true"
click at [335, 54] on input "text" at bounding box center [366, 57] width 135 height 18
type input "Cccc"
click at [320, 259] on input "Save List" at bounding box center [322, 255] width 46 height 17
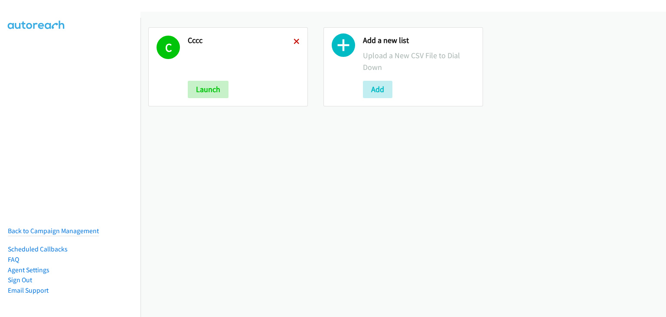
click at [295, 39] on icon at bounding box center [297, 42] width 6 height 6
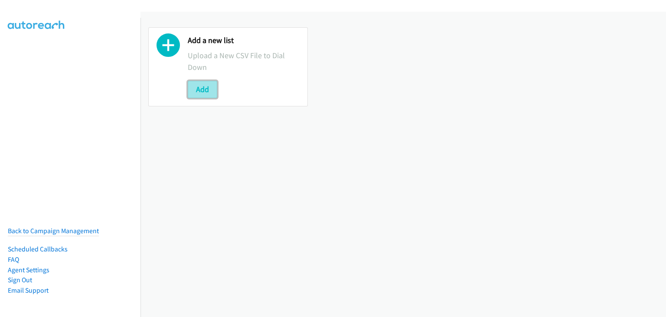
click at [204, 88] on button "Add" at bounding box center [202, 89] width 29 height 17
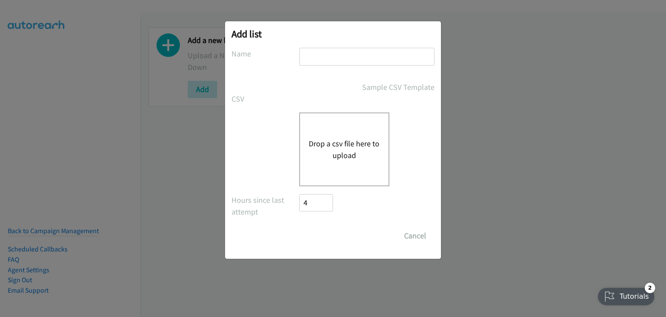
click at [342, 140] on button "Drop a csv file here to upload" at bounding box center [344, 149] width 71 height 23
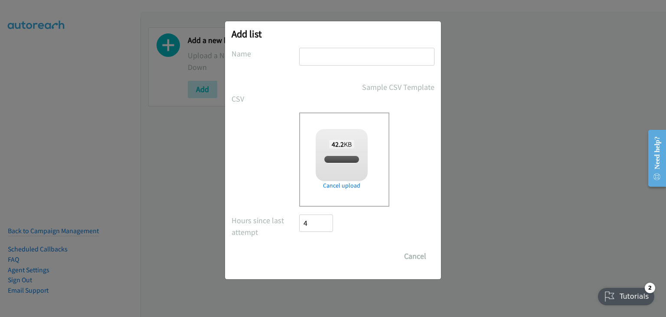
checkbox input "true"
click at [324, 57] on input "text" at bounding box center [366, 57] width 135 height 18
type input "aaa"
click at [322, 254] on input "Save List" at bounding box center [322, 255] width 46 height 17
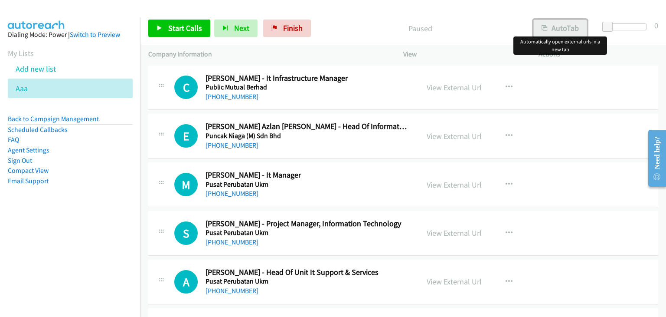
click at [566, 30] on button "AutoTab" at bounding box center [561, 28] width 54 height 17
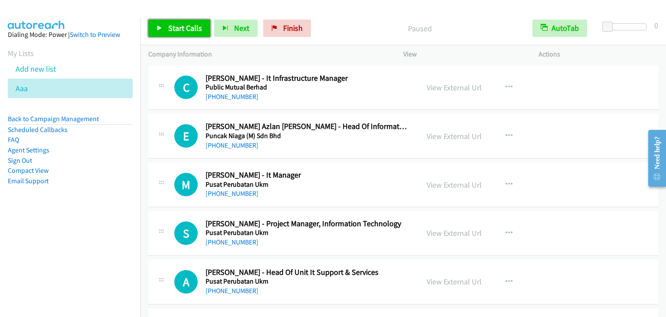
click at [188, 27] on span "Start Calls" at bounding box center [185, 28] width 34 height 10
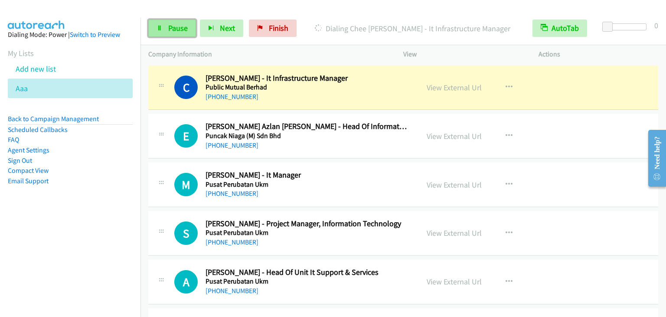
click at [163, 36] on link "Pause" at bounding box center [172, 28] width 48 height 17
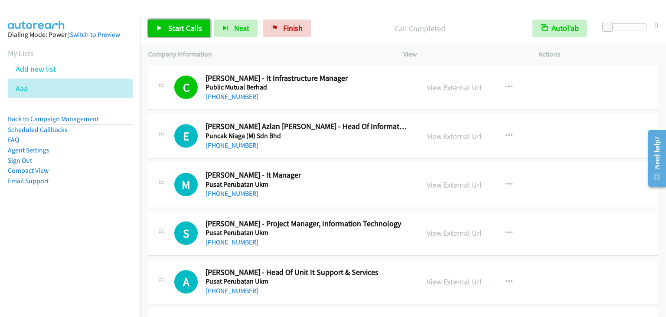
click at [191, 23] on span "Start Calls" at bounding box center [185, 28] width 34 height 10
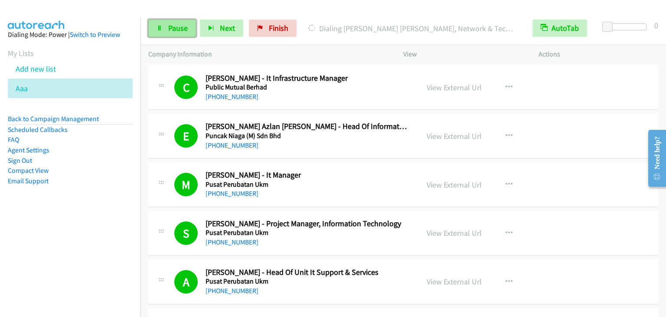
click at [179, 26] on span "Pause" at bounding box center [178, 28] width 20 height 10
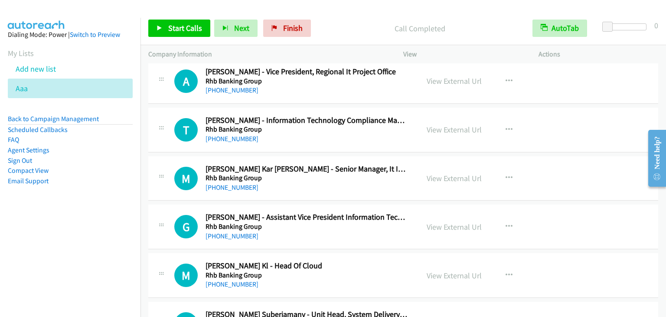
scroll to position [1171, 0]
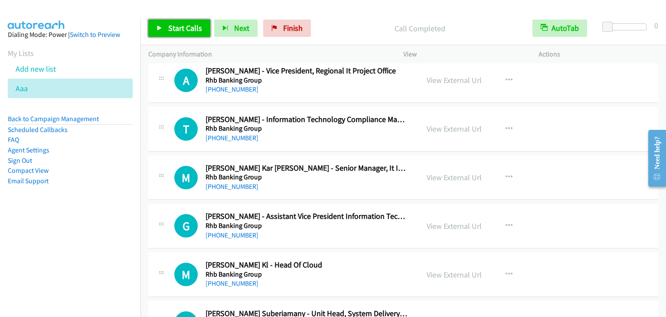
click at [179, 28] on span "Start Calls" at bounding box center [185, 28] width 34 height 10
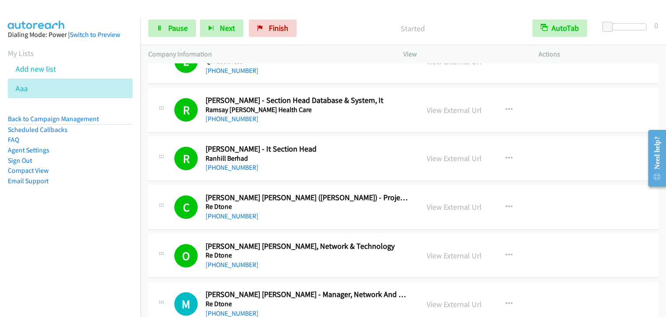
scroll to position [304, 0]
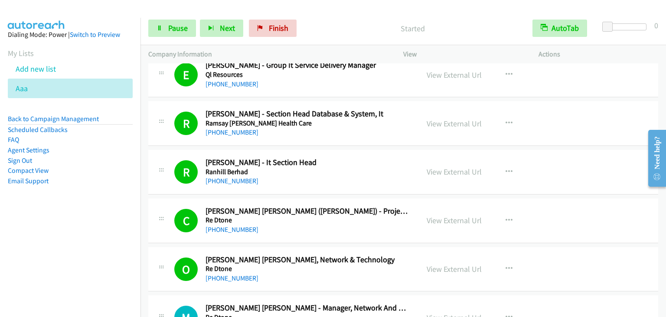
click at [26, 233] on nav "Dialing Mode: Power | Switch to Preview My Lists Add new list Aaa Back to Campa…" at bounding box center [70, 176] width 141 height 317
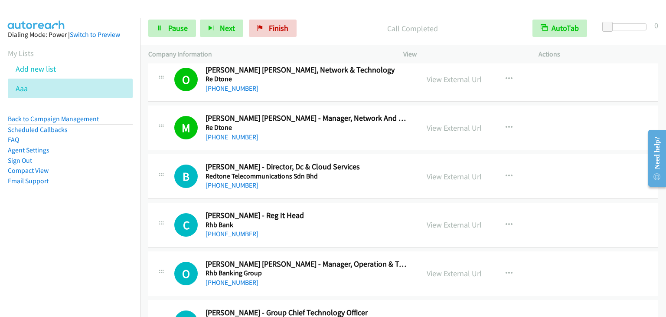
scroll to position [564, 0]
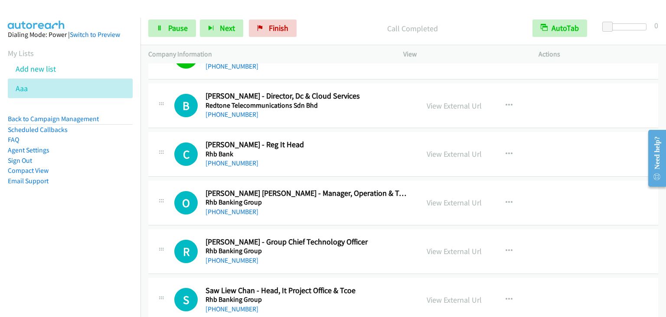
click at [49, 248] on nav "Dialing Mode: Power | Switch to Preview My Lists Add new list Aaa Back to Campa…" at bounding box center [70, 176] width 141 height 317
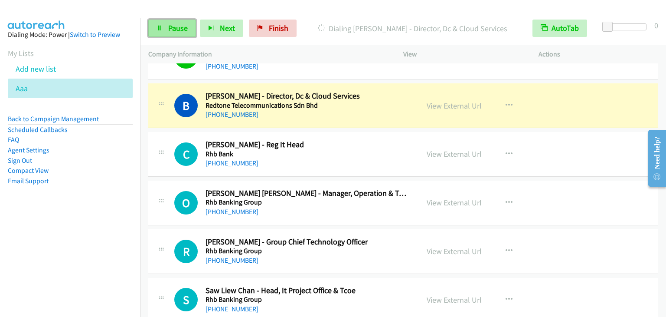
click at [168, 27] on span "Pause" at bounding box center [178, 28] width 20 height 10
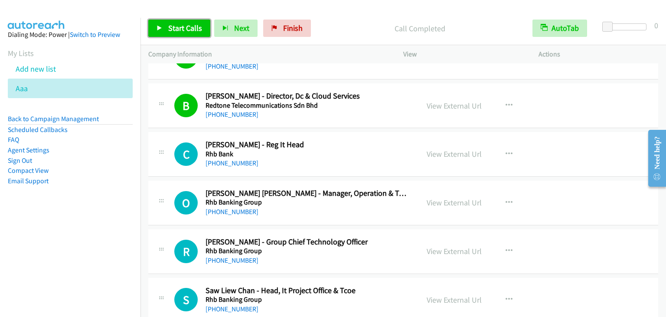
click at [181, 29] on span "Start Calls" at bounding box center [185, 28] width 34 height 10
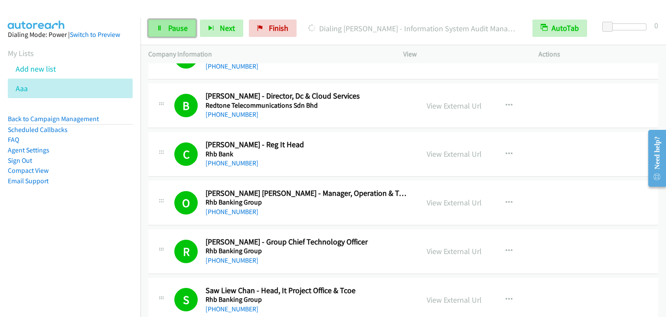
click at [167, 24] on link "Pause" at bounding box center [172, 28] width 48 height 17
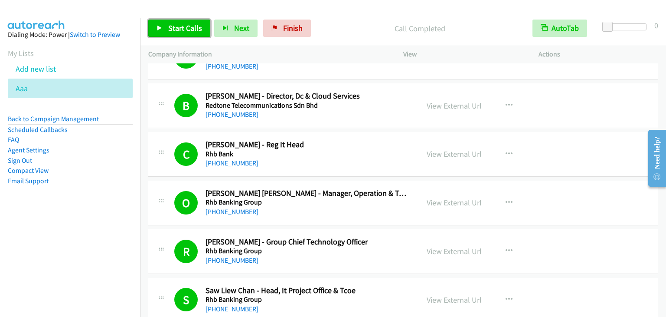
click at [167, 21] on link "Start Calls" at bounding box center [179, 28] width 62 height 17
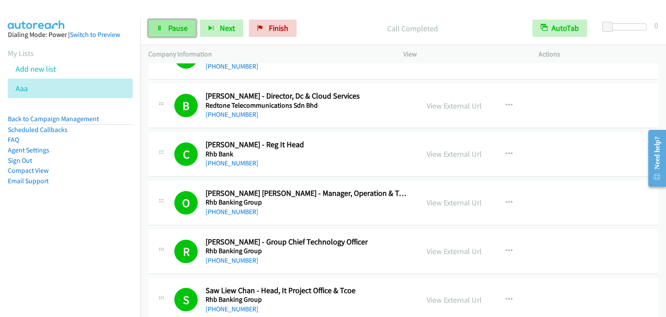
click at [187, 33] on link "Pause" at bounding box center [172, 28] width 48 height 17
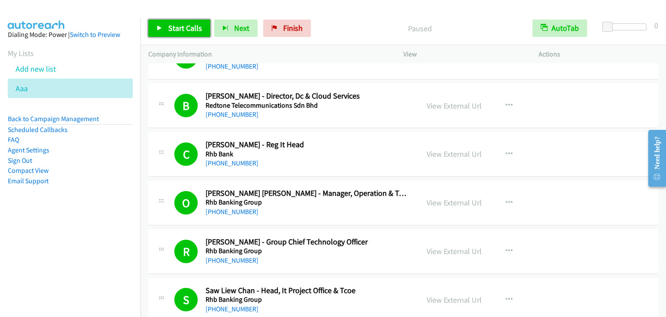
click at [187, 33] on link "Start Calls" at bounding box center [179, 28] width 62 height 17
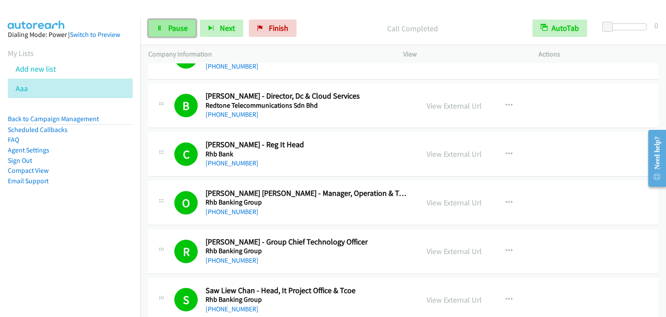
click at [187, 28] on link "Pause" at bounding box center [172, 28] width 48 height 17
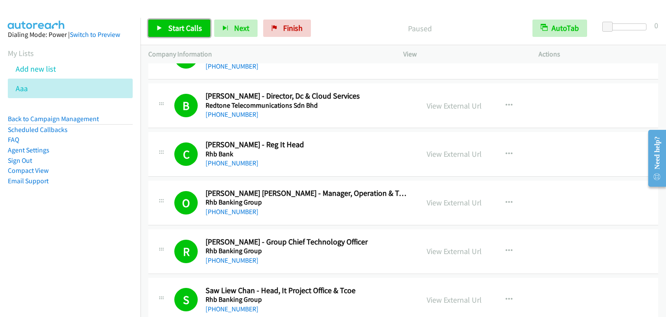
click at [187, 28] on span "Start Calls" at bounding box center [185, 28] width 34 height 10
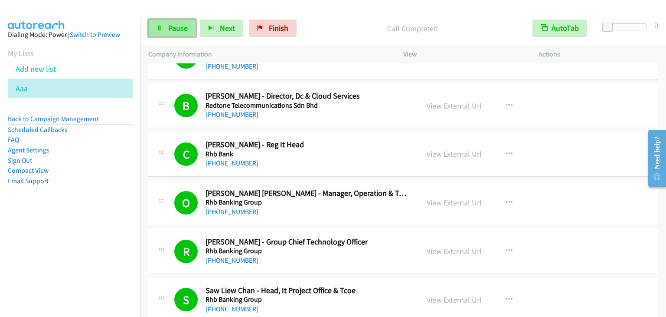
click at [168, 29] on span "Pause" at bounding box center [178, 28] width 20 height 10
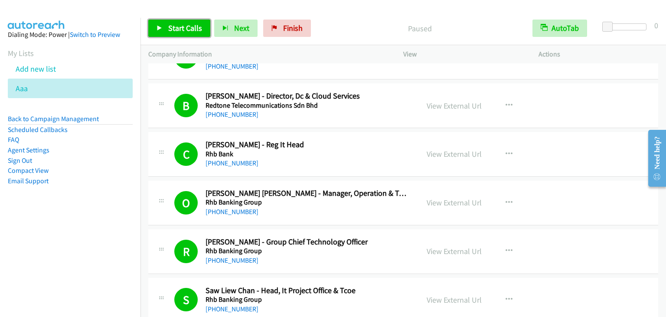
click at [168, 29] on span "Start Calls" at bounding box center [185, 28] width 34 height 10
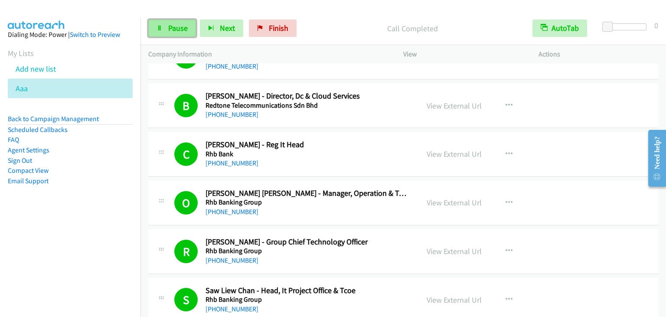
click at [174, 26] on span "Pause" at bounding box center [178, 28] width 20 height 10
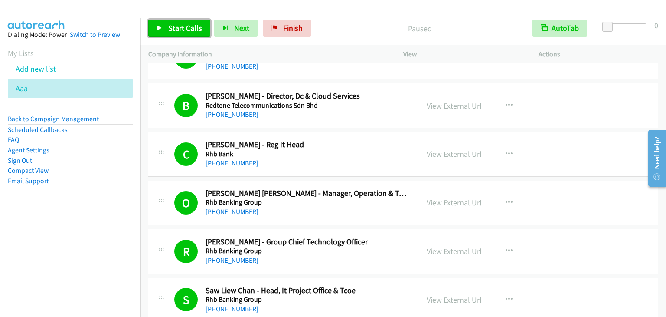
click at [182, 34] on link "Start Calls" at bounding box center [179, 28] width 62 height 17
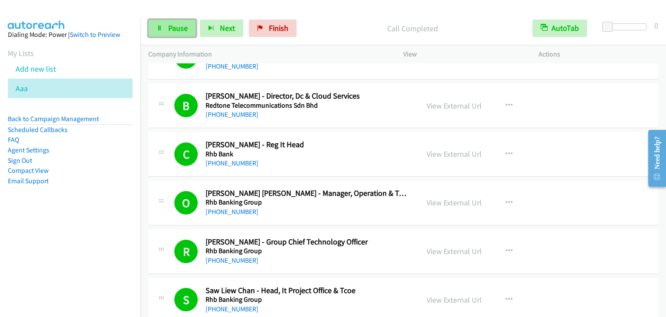
click at [177, 25] on span "Pause" at bounding box center [178, 28] width 20 height 10
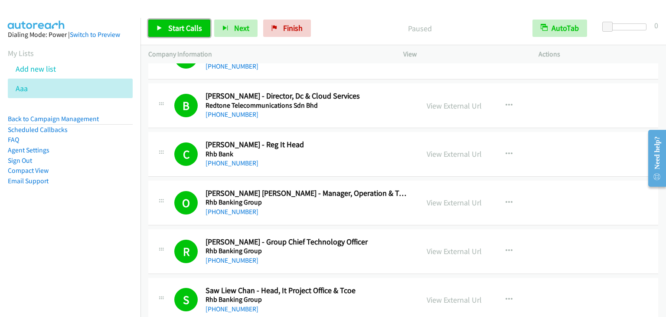
click at [178, 25] on span "Start Calls" at bounding box center [185, 28] width 34 height 10
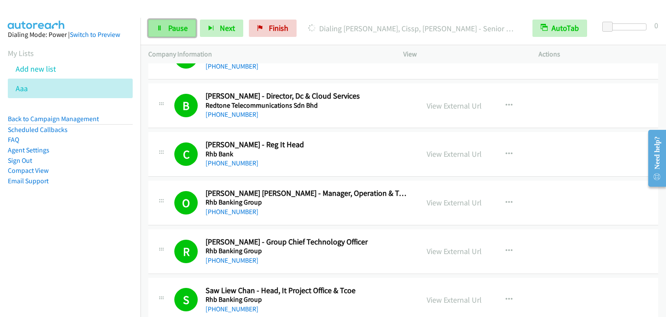
click at [169, 28] on span "Pause" at bounding box center [178, 28] width 20 height 10
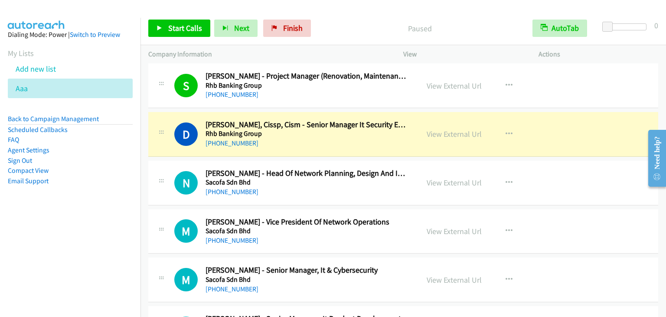
scroll to position [1605, 0]
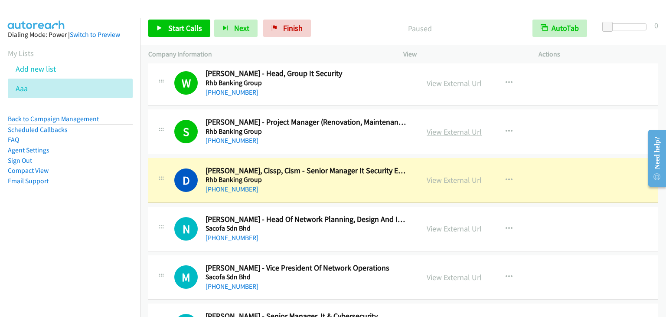
click at [445, 127] on link "View External Url" at bounding box center [454, 132] width 55 height 10
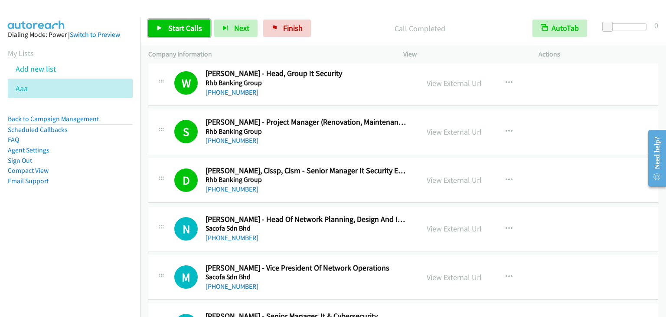
click at [180, 25] on span "Start Calls" at bounding box center [185, 28] width 34 height 10
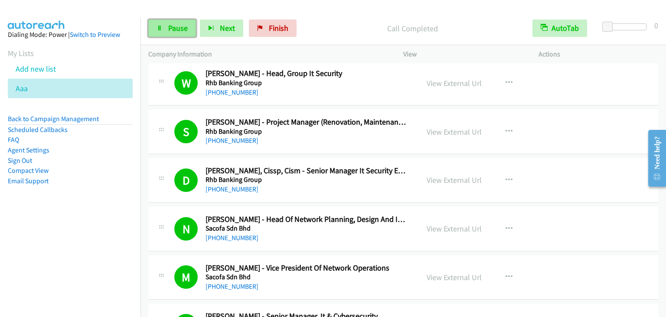
click at [188, 20] on link "Pause" at bounding box center [172, 28] width 48 height 17
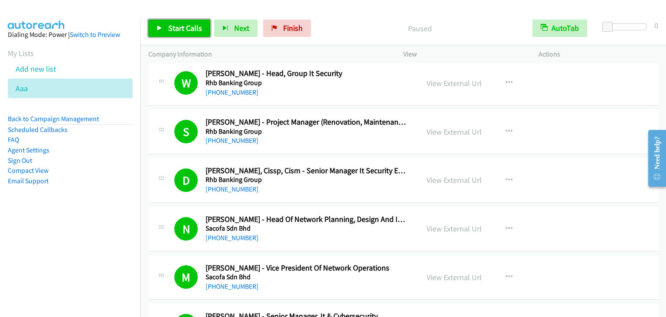
click at [187, 20] on link "Start Calls" at bounding box center [179, 28] width 62 height 17
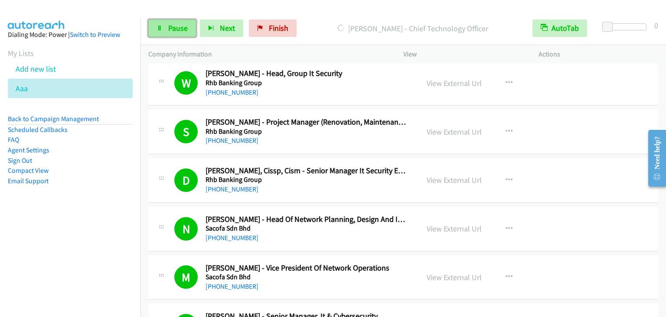
click at [184, 29] on span "Pause" at bounding box center [178, 28] width 20 height 10
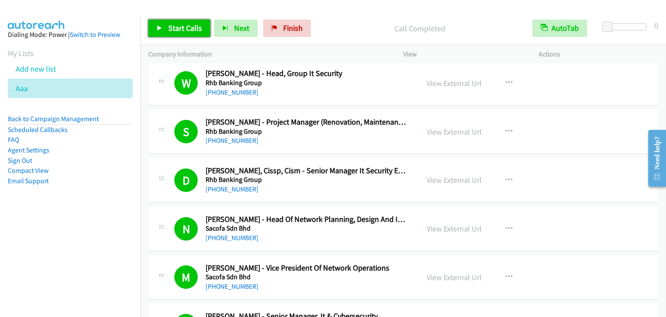
click at [179, 35] on link "Start Calls" at bounding box center [179, 28] width 62 height 17
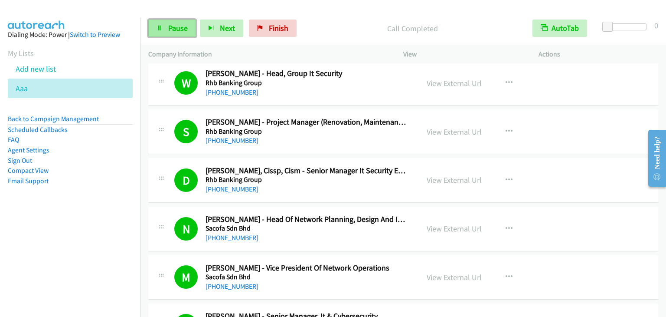
click at [177, 25] on span "Pause" at bounding box center [178, 28] width 20 height 10
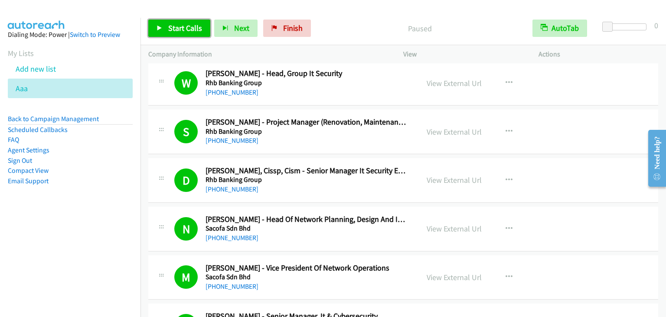
click at [177, 25] on span "Start Calls" at bounding box center [185, 28] width 34 height 10
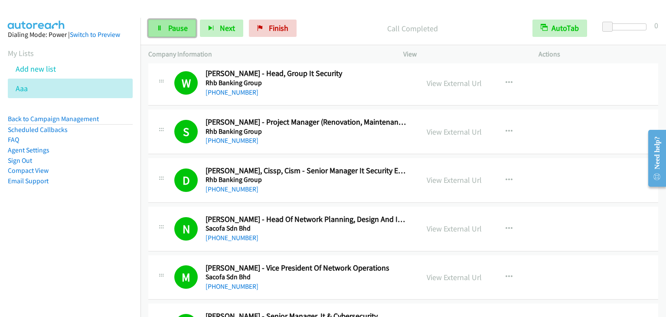
click at [182, 26] on span "Pause" at bounding box center [178, 28] width 20 height 10
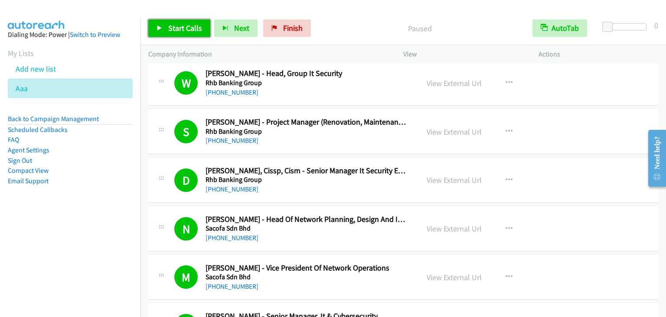
click at [183, 26] on span "Start Calls" at bounding box center [185, 28] width 34 height 10
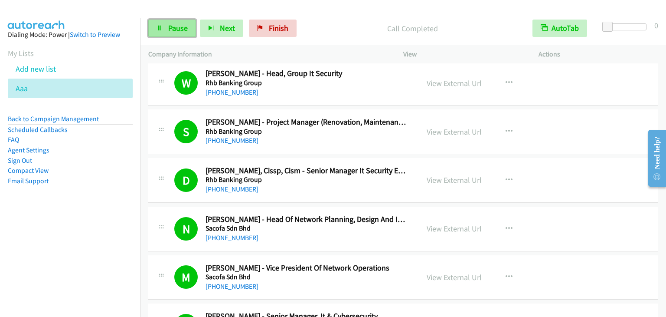
click at [177, 31] on span "Pause" at bounding box center [178, 28] width 20 height 10
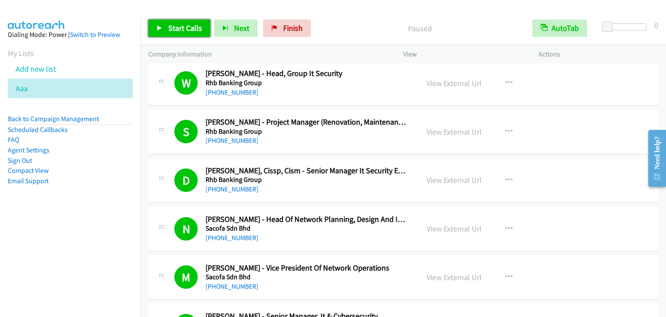
click at [177, 30] on span "Start Calls" at bounding box center [185, 28] width 34 height 10
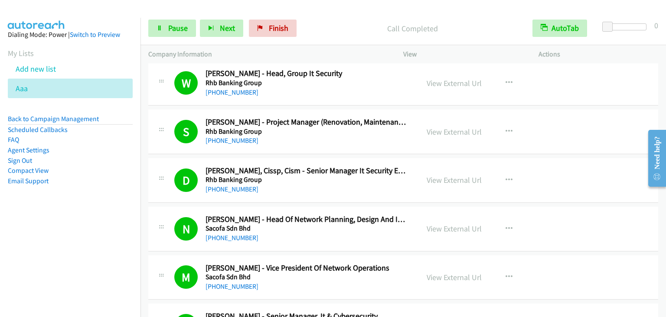
click at [166, 18] on div "Start Calls Pause Next Finish Call Completed AutoTab AutoTab 0" at bounding box center [404, 28] width 526 height 33
click at [170, 27] on span "Pause" at bounding box center [178, 28] width 20 height 10
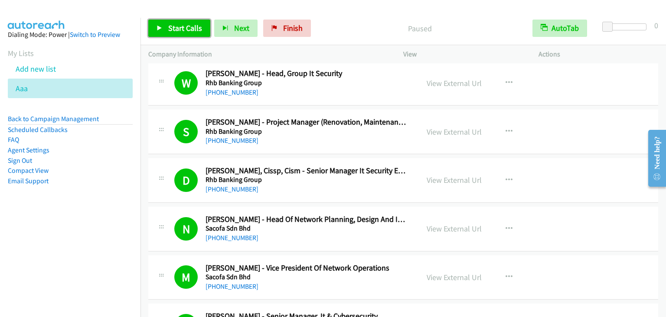
click at [188, 30] on span "Start Calls" at bounding box center [185, 28] width 34 height 10
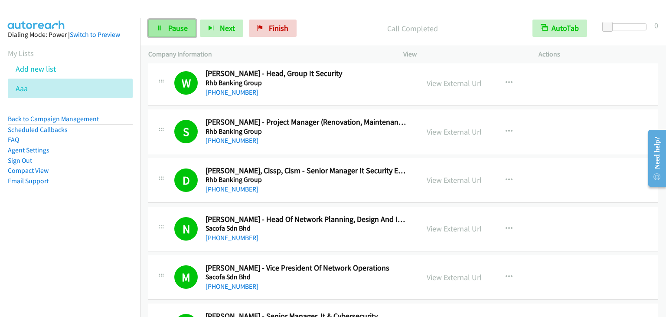
click at [156, 33] on link "Pause" at bounding box center [172, 28] width 48 height 17
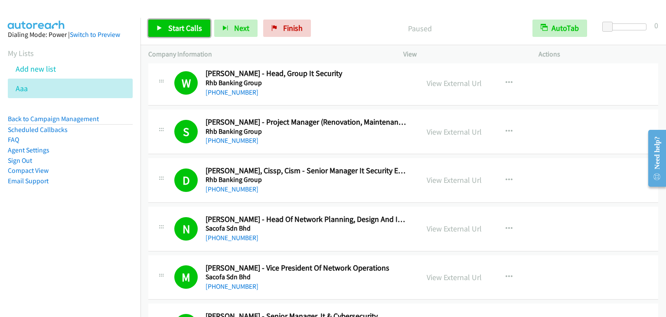
click at [156, 33] on link "Start Calls" at bounding box center [179, 28] width 62 height 17
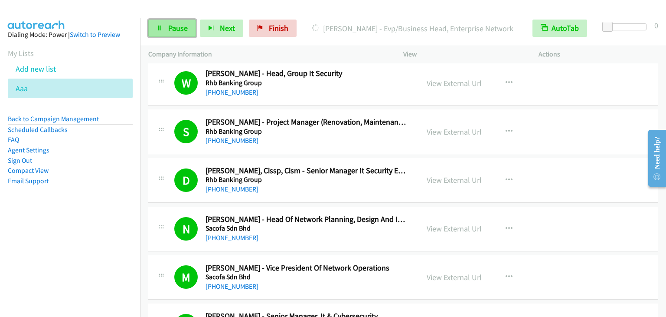
click at [178, 28] on span "Pause" at bounding box center [178, 28] width 20 height 10
